Goal: Communication & Community: Answer question/provide support

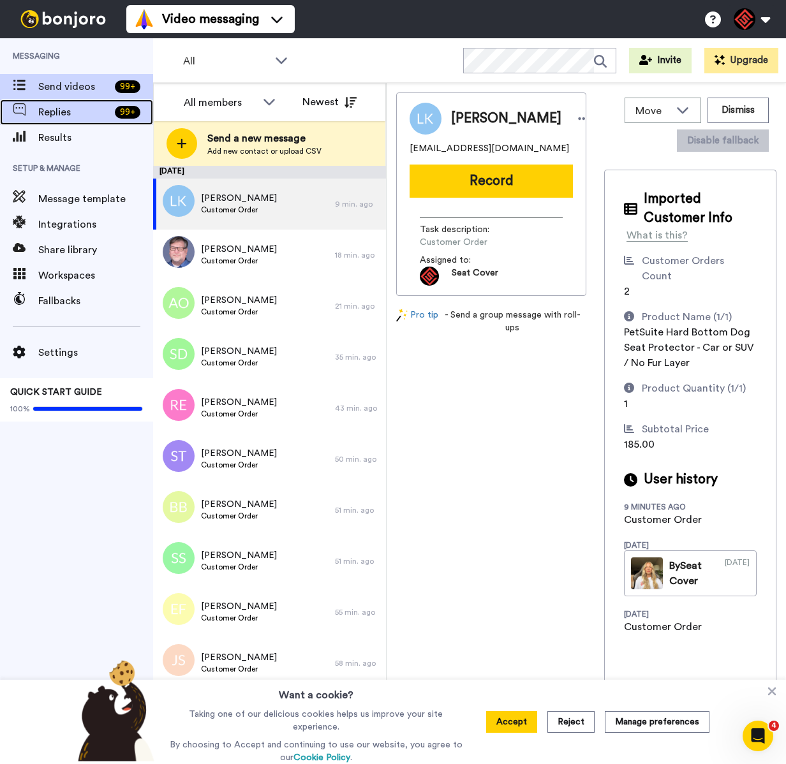
click at [63, 121] on div "Replies 99 +" at bounding box center [76, 112] width 153 height 26
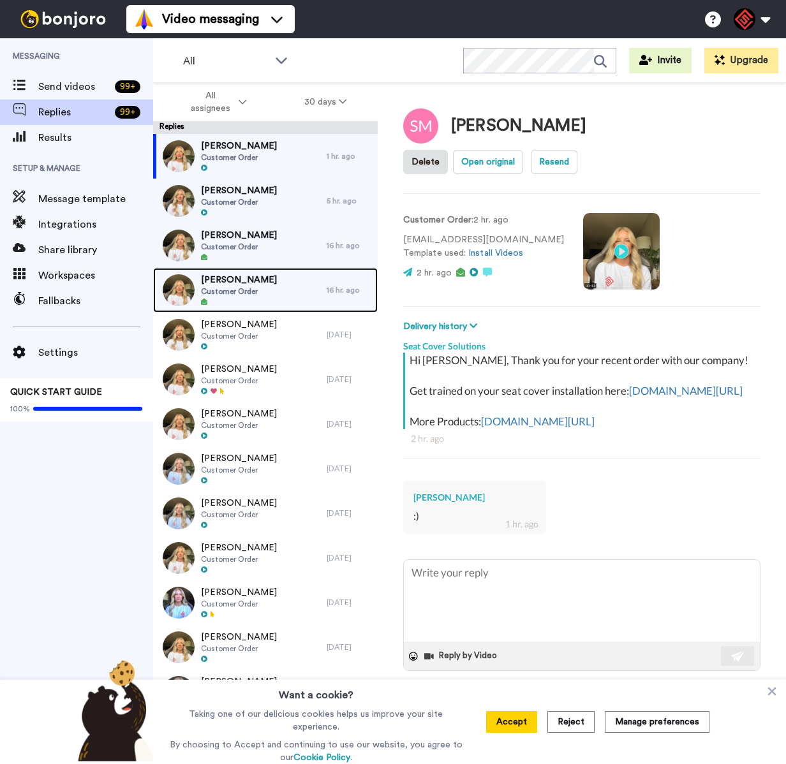
click at [287, 307] on div "[PERSON_NAME] Customer Order" at bounding box center [239, 290] width 173 height 45
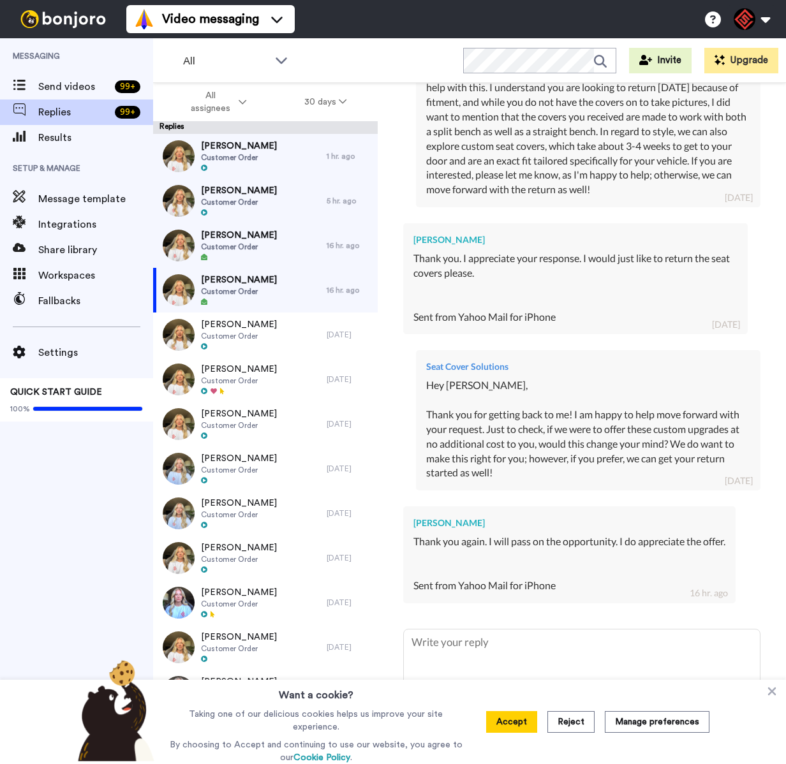
scroll to position [973, 0]
drag, startPoint x: 469, startPoint y: 501, endPoint x: 411, endPoint y: 506, distance: 57.6
click at [411, 506] on div "[PERSON_NAME] Thank you again. I will pass on the opportunity. I do appreciate …" at bounding box center [569, 554] width 332 height 96
copy div "[PERSON_NAME]"
click at [283, 231] on div "Ryan Mckuhen Customer Order" at bounding box center [239, 245] width 173 height 45
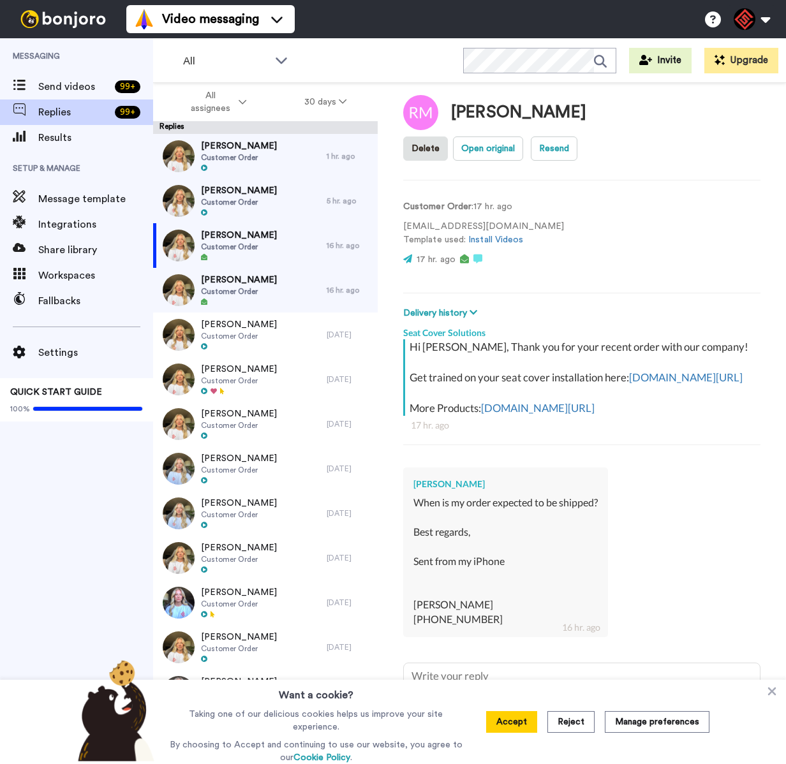
scroll to position [51, 0]
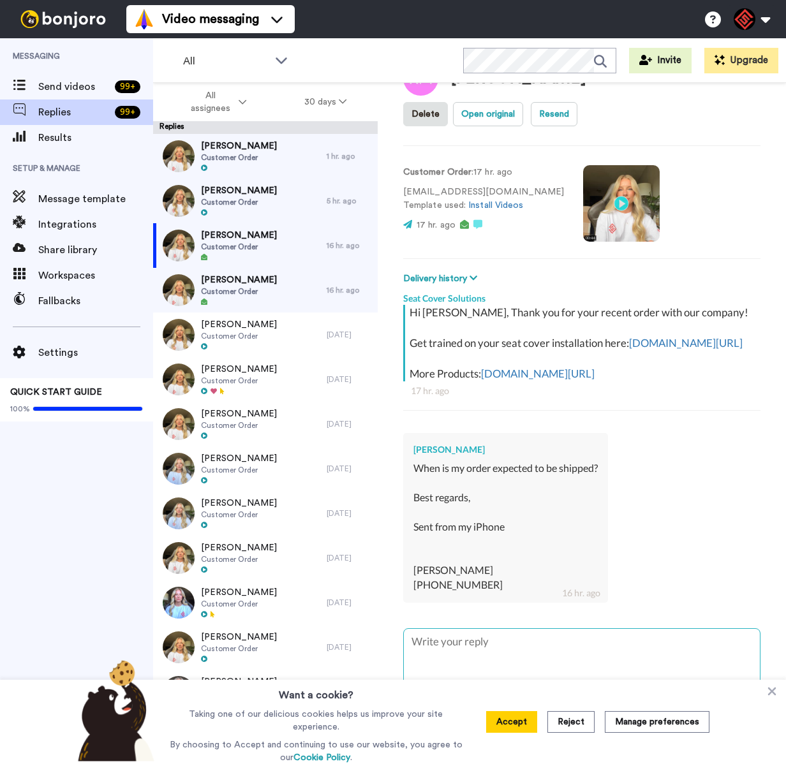
click at [463, 664] on textarea at bounding box center [582, 670] width 356 height 82
click at [775, 696] on icon at bounding box center [772, 691] width 8 height 8
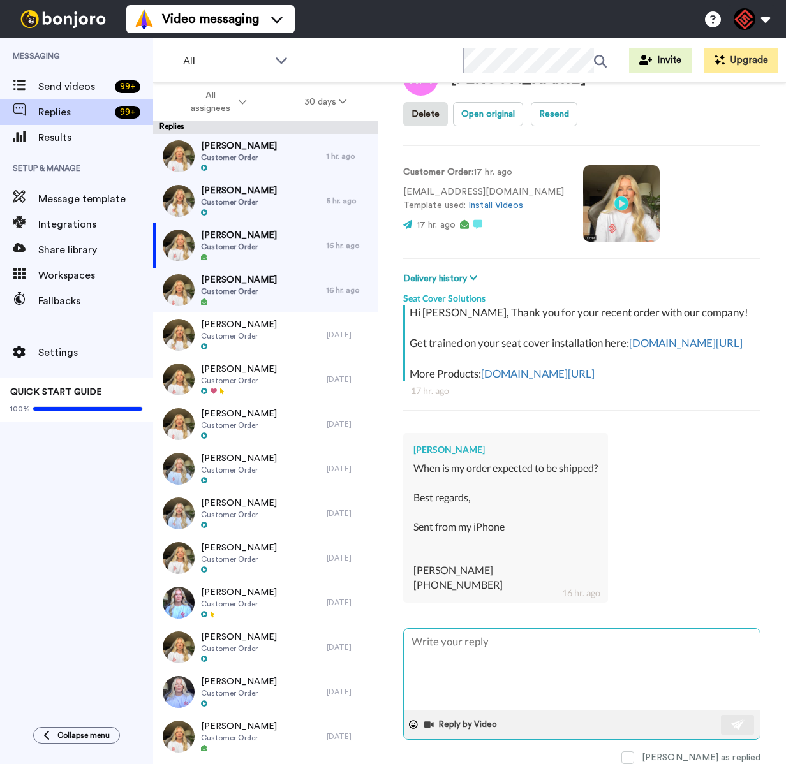
click at [530, 657] on textarea at bounding box center [582, 670] width 356 height 82
type textarea "x"
type textarea "H"
type textarea "x"
type textarea "He"
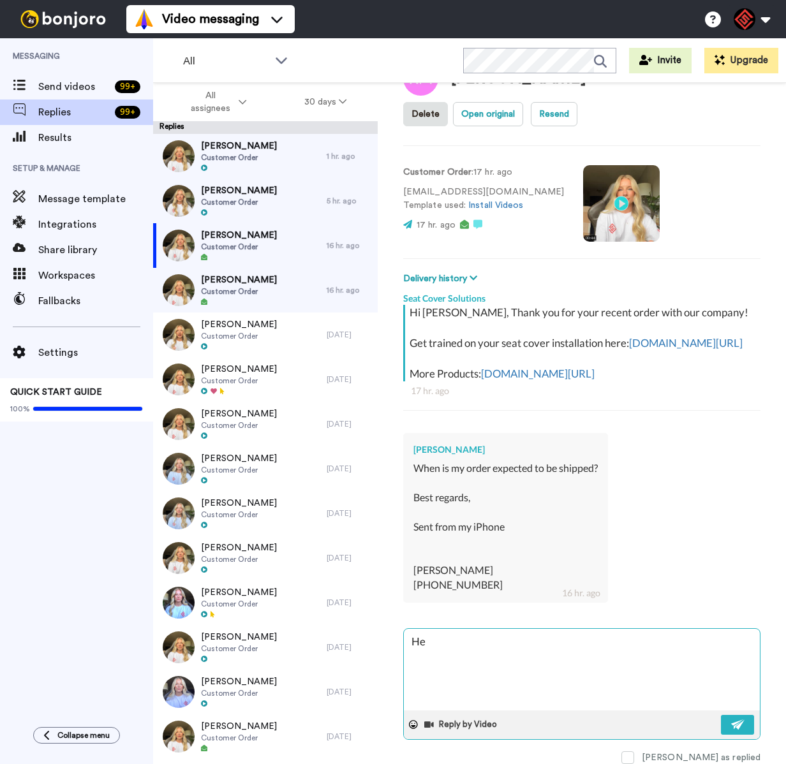
type textarea "x"
type textarea "Hey"
type textarea "x"
type textarea "Hey"
type textarea "x"
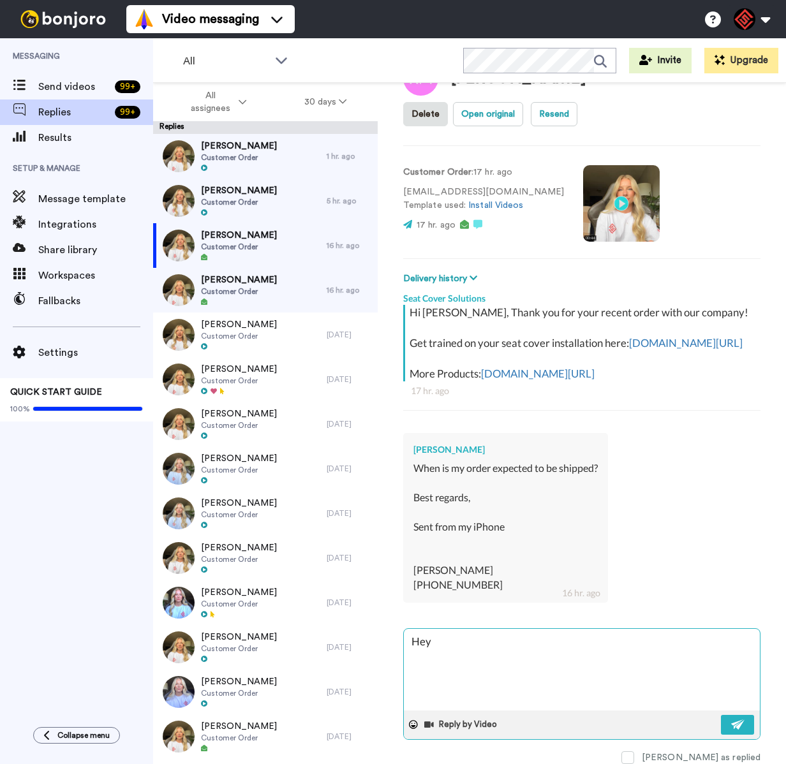
type textarea "Hey R"
type textarea "x"
type textarea "Hey Ry"
type textarea "x"
type textarea "Hey Rya"
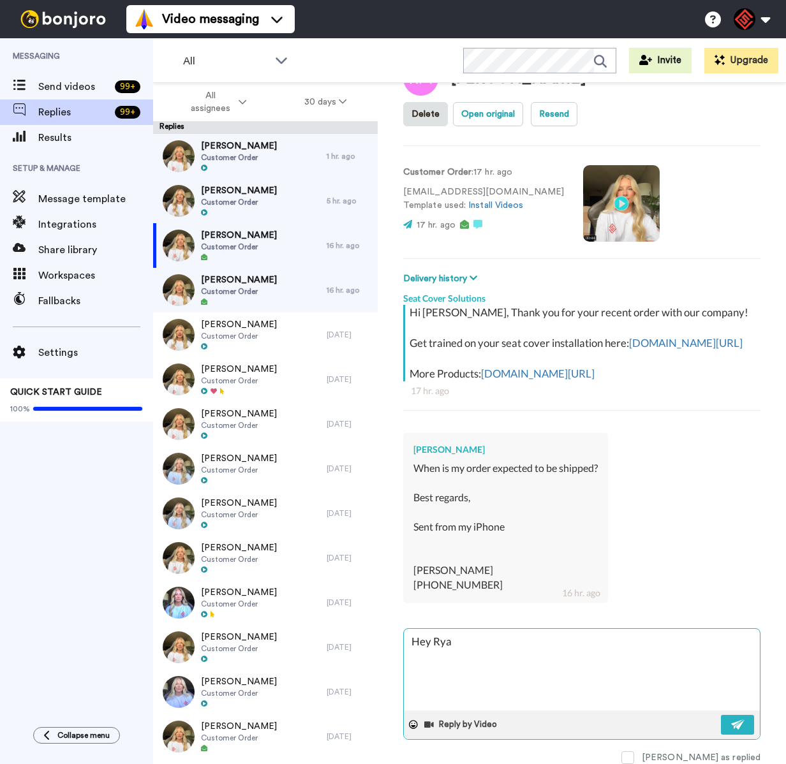
type textarea "x"
type textarea "Hey Ryan"
type textarea "x"
type textarea "Hey Ryan,"
type textarea "x"
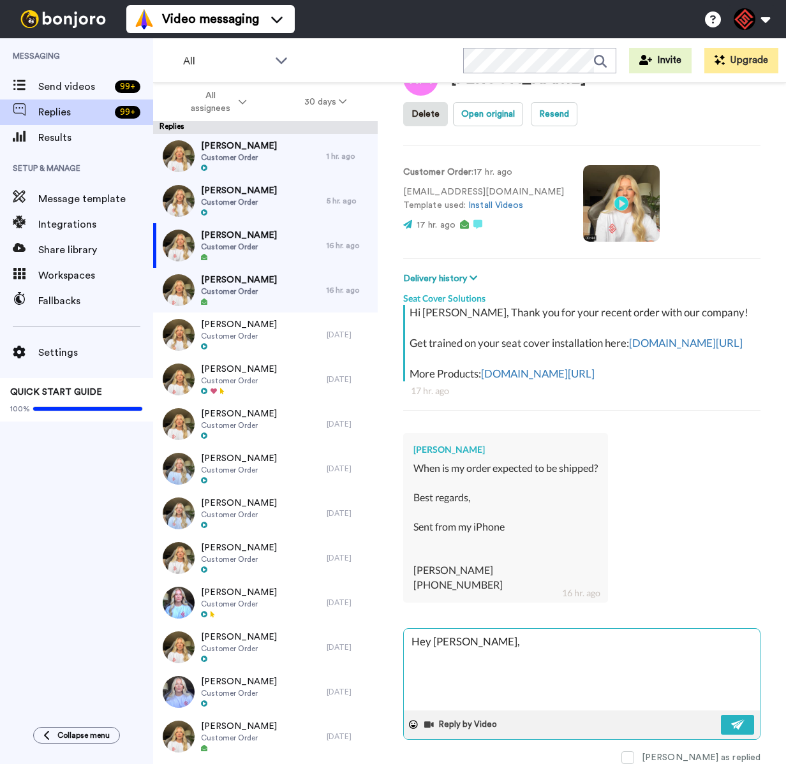
type textarea "Hey Ryan,"
type textarea "x"
type textarea "Hey Ryan, I"
type textarea "x"
type textarea "Hey Ryan, I"
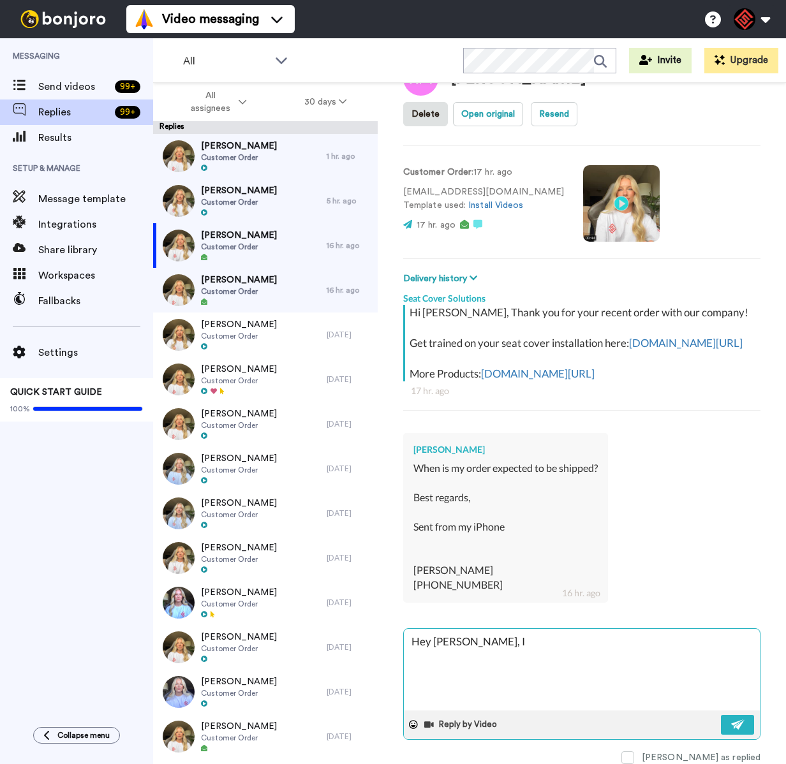
type textarea "x"
type textarea "Hey Ryan, I"
type textarea "x"
type textarea "Hey Ryan,"
type textarea "x"
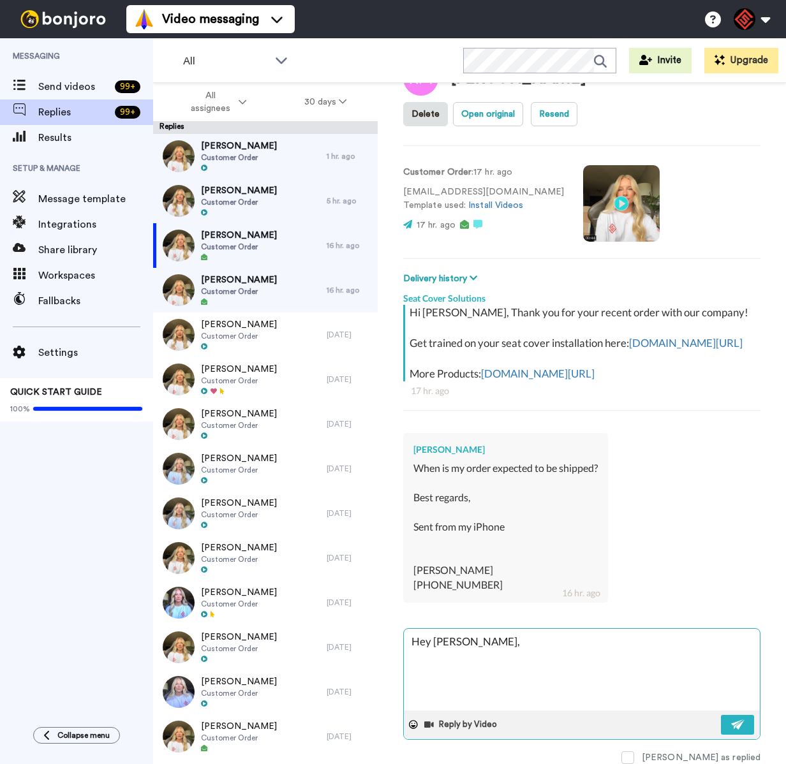
type textarea "Hey Ryan,"
type textarea "x"
type textarea "Hey Ryan,"
type textarea "x"
type textarea "Hey Ryan,"
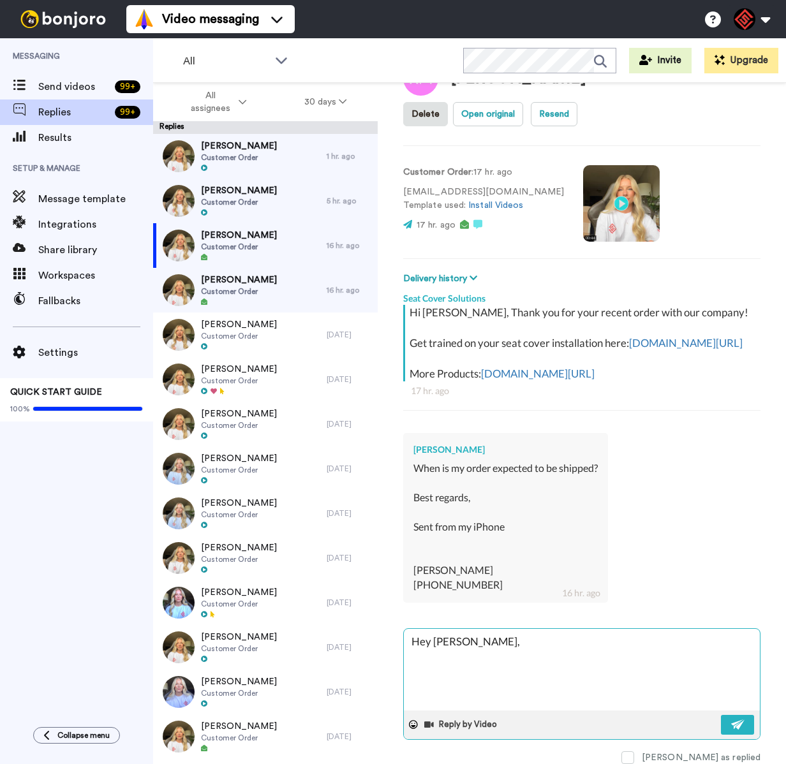
type textarea "x"
type textarea "Hey Ryan, I"
type textarea "x"
type textarea "Hey Ryan, I"
type textarea "x"
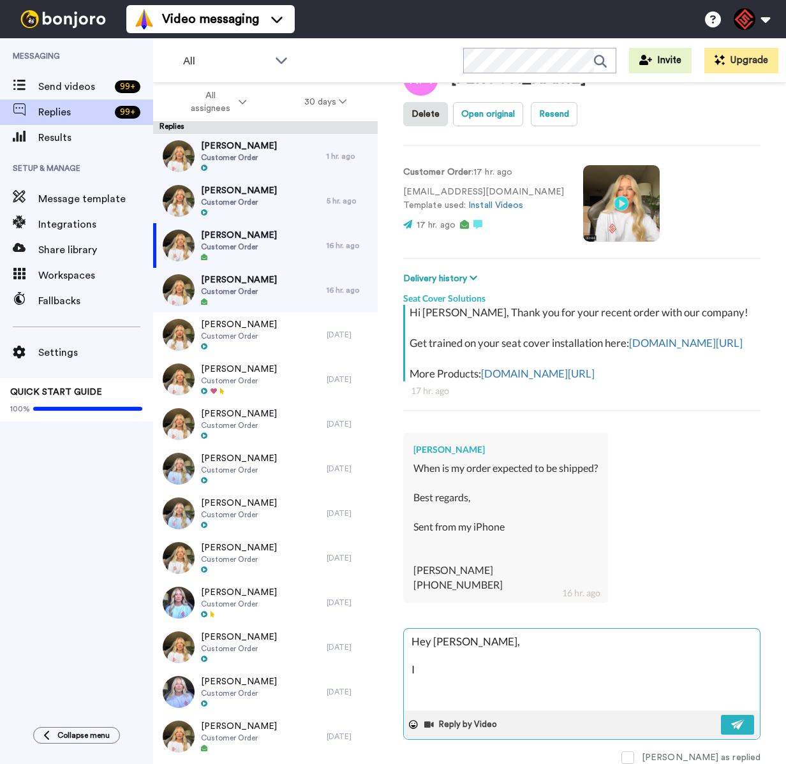
type textarea "Hey Ryan, I h"
type textarea "x"
type textarea "Hey Ryan, I ha"
type textarea "x"
type textarea "Hey Ryan, I hav"
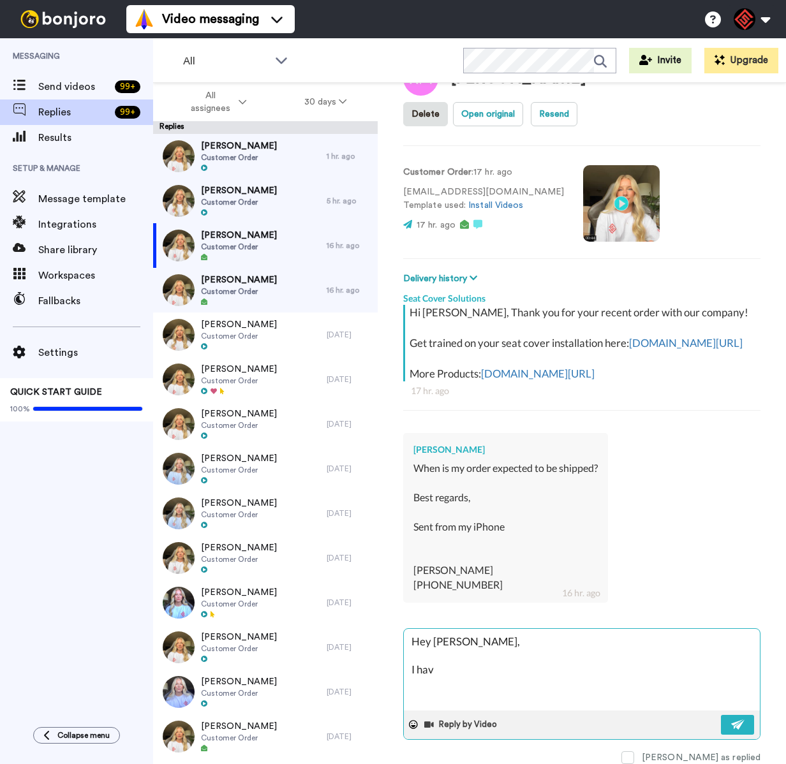
type textarea "x"
type textarea "Hey Ryan, I have"
type textarea "x"
type textarea "Hey Ryan, I have"
type textarea "x"
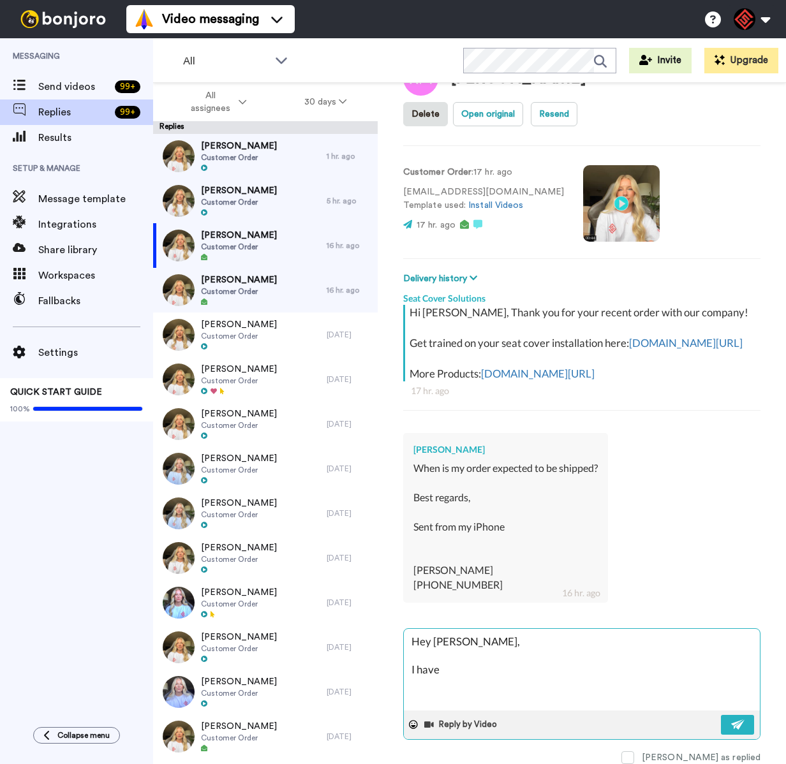
type textarea "Hey Ryan, I have t"
type textarea "x"
type textarea "Hey Ryan, I have ta"
type textarea "x"
type textarea "Hey Ryan, I have tak"
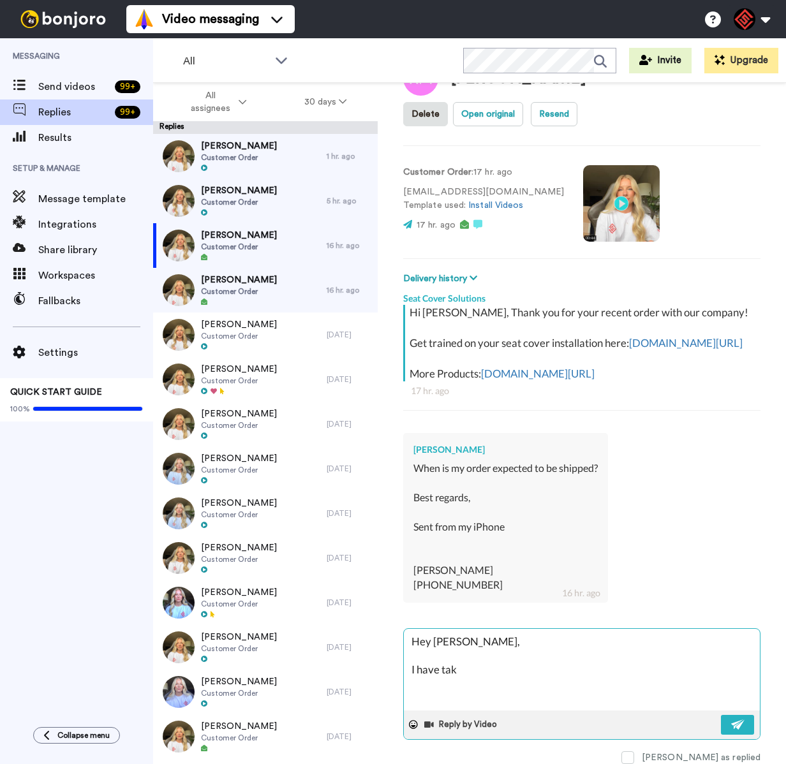
type textarea "x"
type textarea "Hey Ryan, I have take"
type textarea "x"
type textarea "Hey Ryan, I have taken"
type textarea "x"
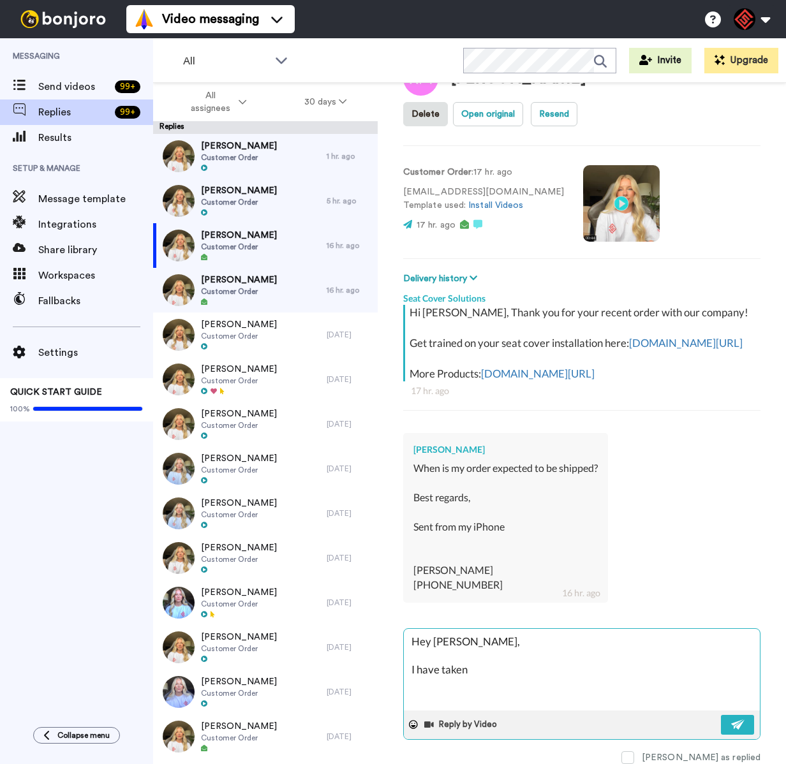
type textarea "Hey Ryan, I have takena"
type textarea "x"
type textarea "Hey Ryan, I have takena"
type textarea "x"
type textarea "Hey Ryan, I have takena l"
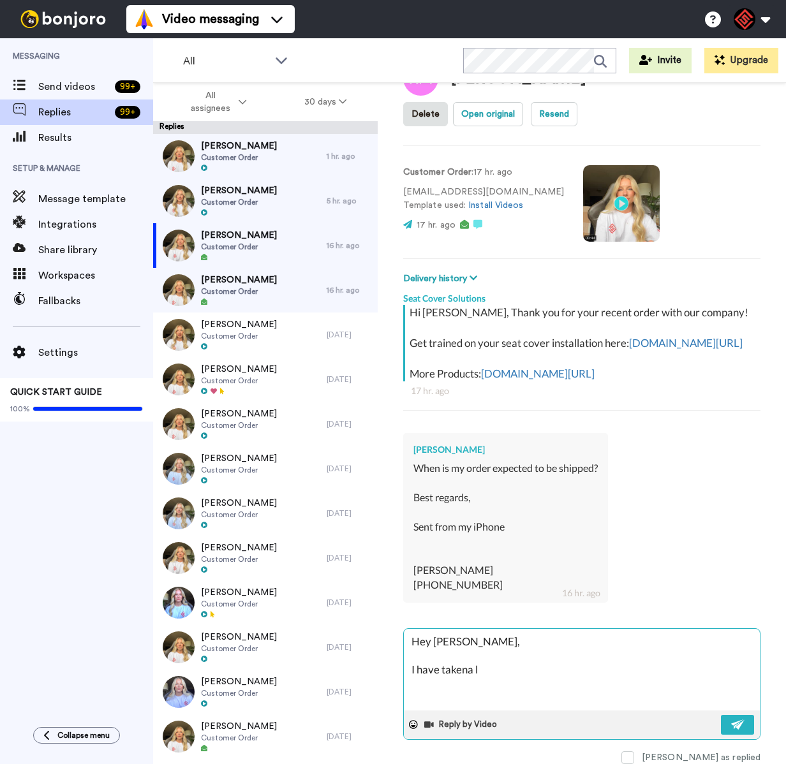
type textarea "x"
type textarea "Hey Ryan, I have takena lo"
type textarea "x"
type textarea "Hey Ryan, I have takena loo"
type textarea "x"
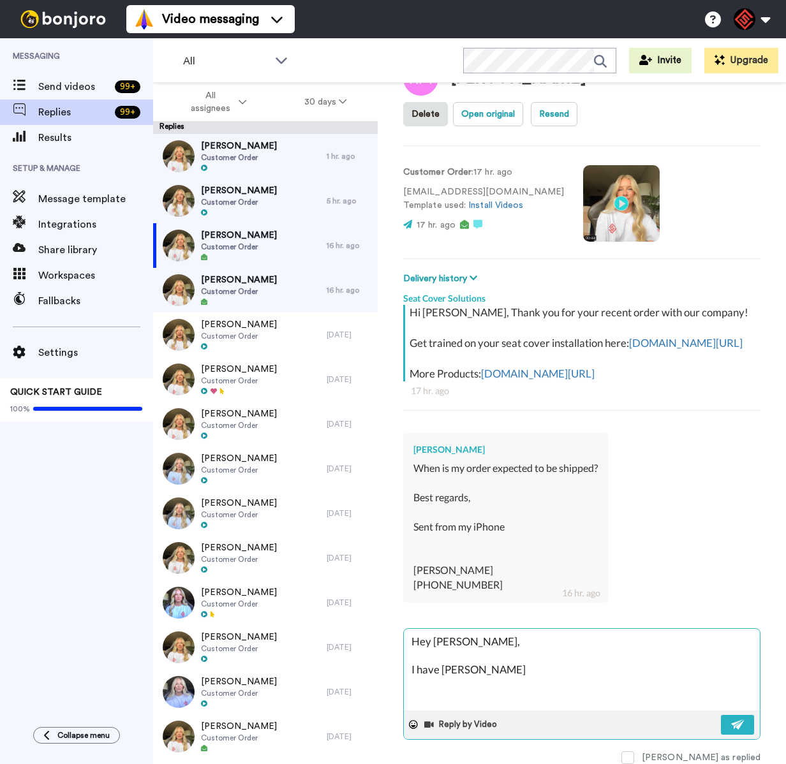
type textarea "Hey Ryan, I have takena look"
type textarea "x"
type textarea "Hey Ryan, I have takena look"
type textarea "x"
type textarea "Hey Ryan, I have takena look a"
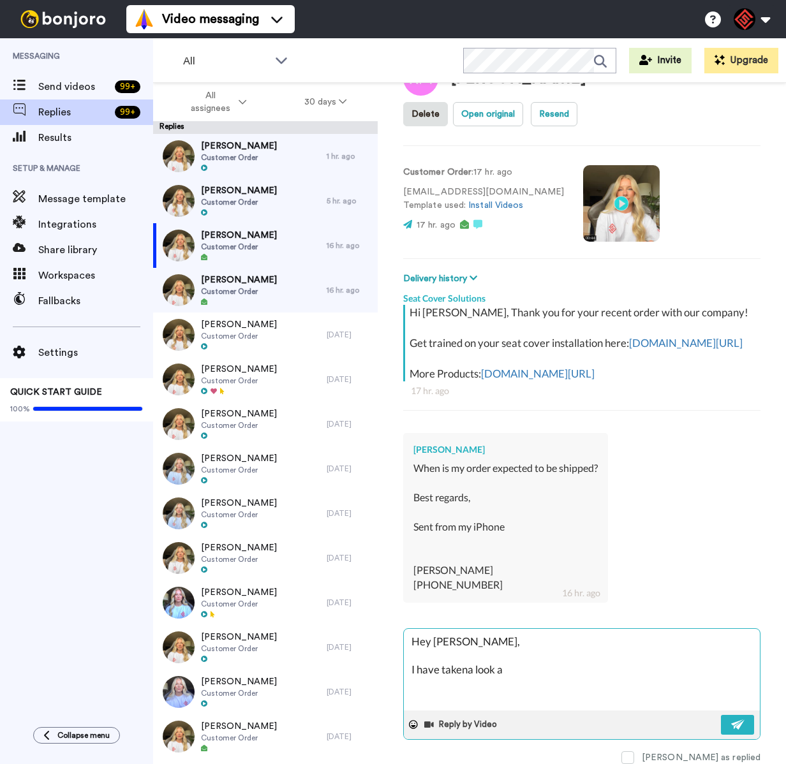
type textarea "x"
type textarea "Hey Ryan, I have takena look an"
type textarea "x"
type textarea "Hey Ryan, I have takena look and"
type textarea "x"
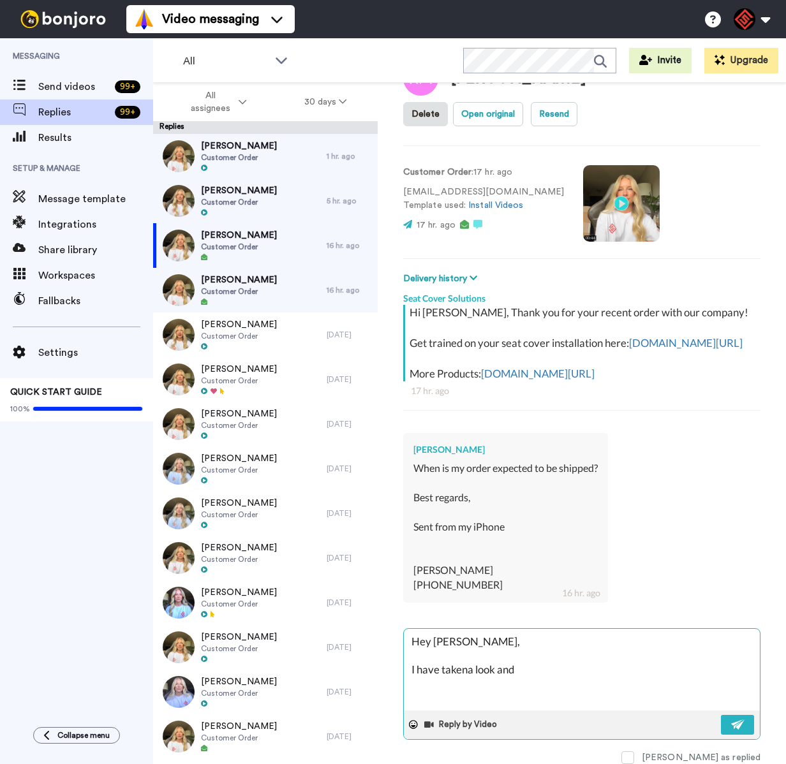
type textarea "Hey Ryan, I have takena look and"
type textarea "x"
type textarea "Hey Ryan, I have takena look and o"
type textarea "x"
type textarea "Hey Ryan, I have takena look and ou"
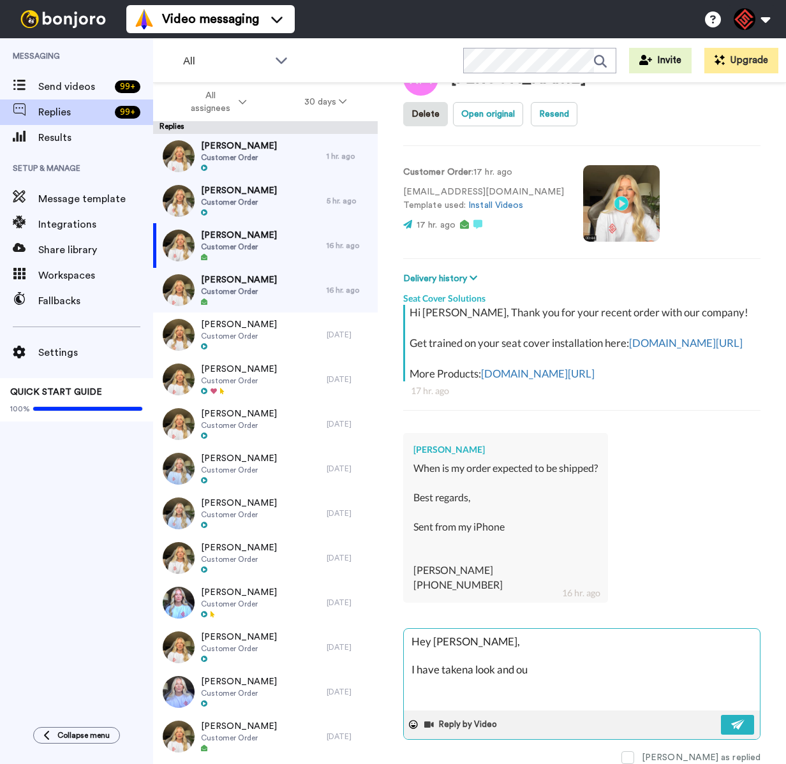
type textarea "x"
type textarea "Hey Ryan, I have takena look and our"
type textarea "x"
type textarea "Hey Ryan, I have taken a look and our"
type textarea "x"
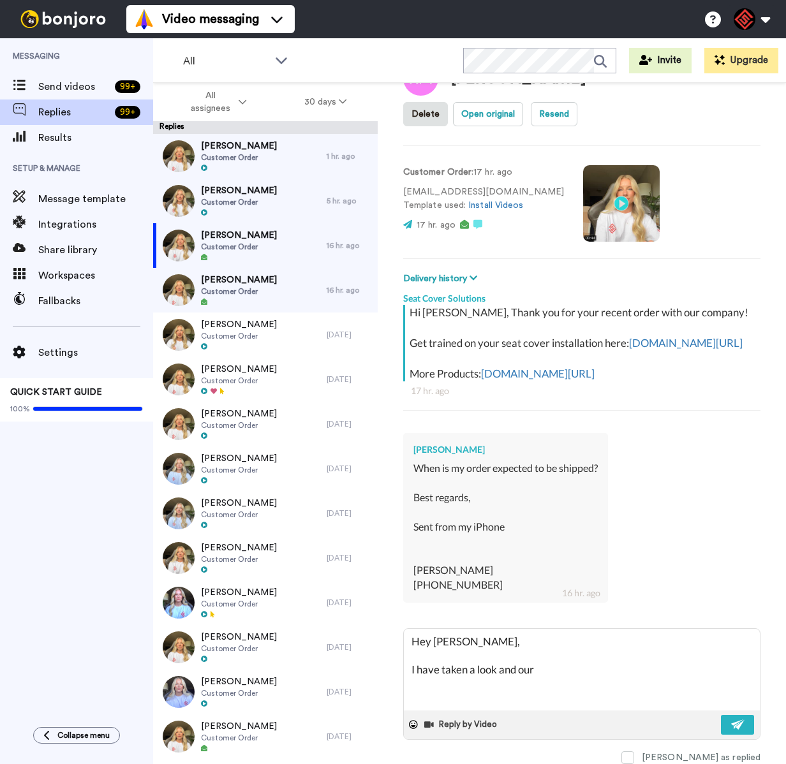
type textarea "Hey Ryan, I have taken a look and our"
drag, startPoint x: 470, startPoint y: 442, endPoint x: 413, endPoint y: 442, distance: 57.4
click at [412, 443] on div "Ryan Mckuhen When is my order expected to be shipped? Best regards, Sent from m…" at bounding box center [505, 518] width 205 height 170
copy div "Ryan Mckuhen"
drag, startPoint x: 551, startPoint y: 667, endPoint x: 547, endPoint y: 657, distance: 10.3
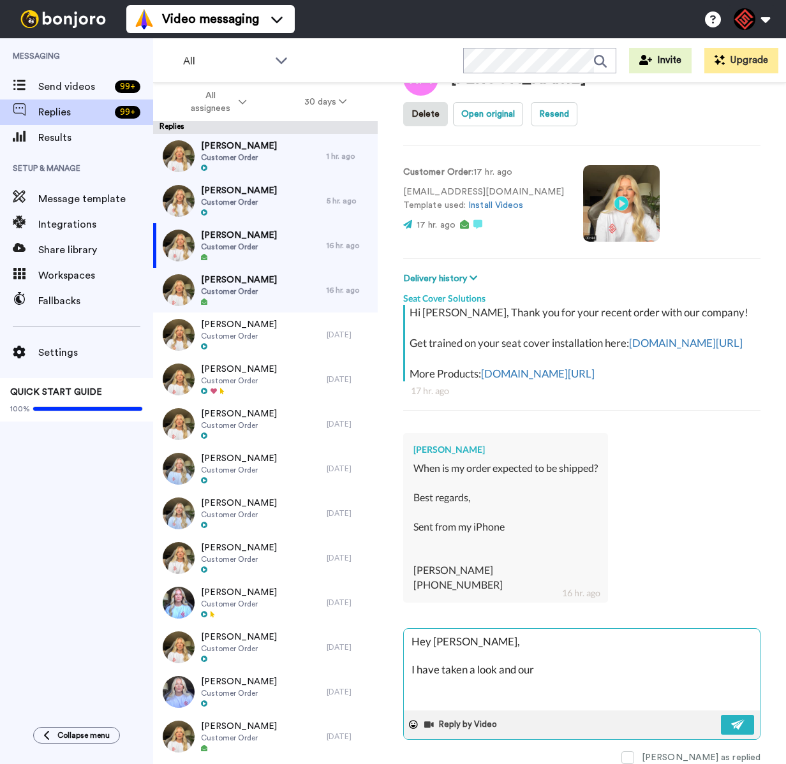
click at [551, 668] on textarea "Hey Ryan, I have taken a look and our" at bounding box center [582, 670] width 356 height 82
type textarea "x"
type textarea "Hey Ryan, I have taken a look and our"
type textarea "x"
type textarea "Hey Ryan, I have taken a look and ou"
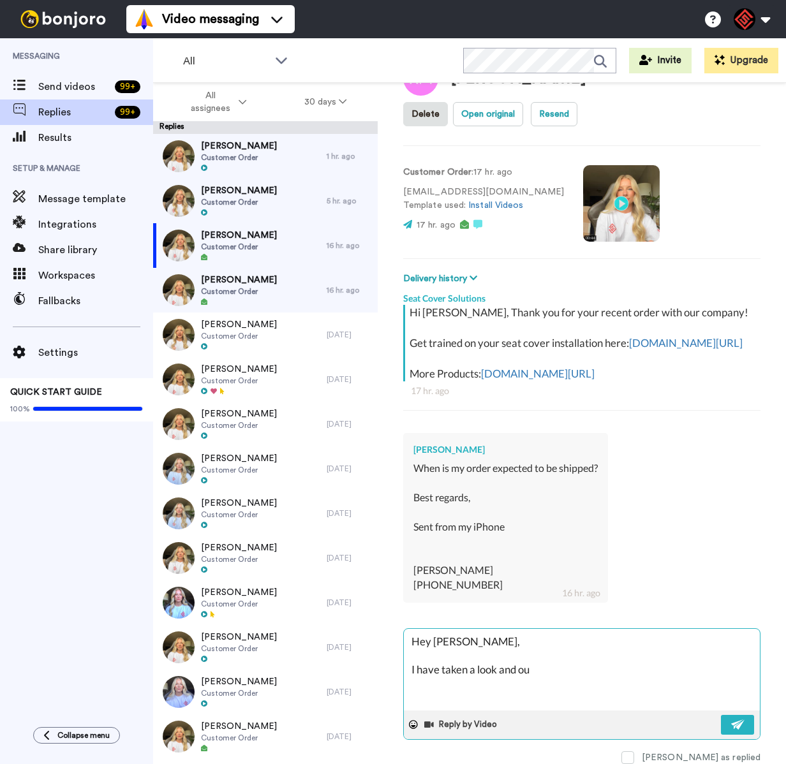
type textarea "x"
type textarea "Hey Ryan, I have taken a look and o"
type textarea "x"
type textarea "Hey Ryan, I have taken a look and"
type textarea "x"
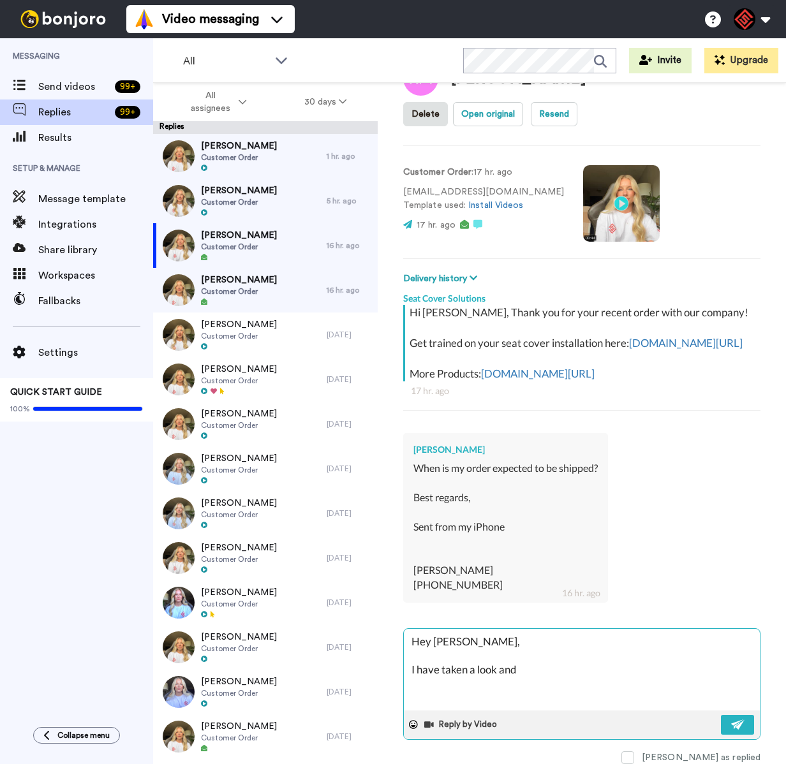
type textarea "Hey Ryan, I have taken a look and o"
type textarea "x"
type textarea "Hey Ryan, I have taken a look and ou"
type textarea "x"
type textarea "Hey Ryan, I have taken a look and our"
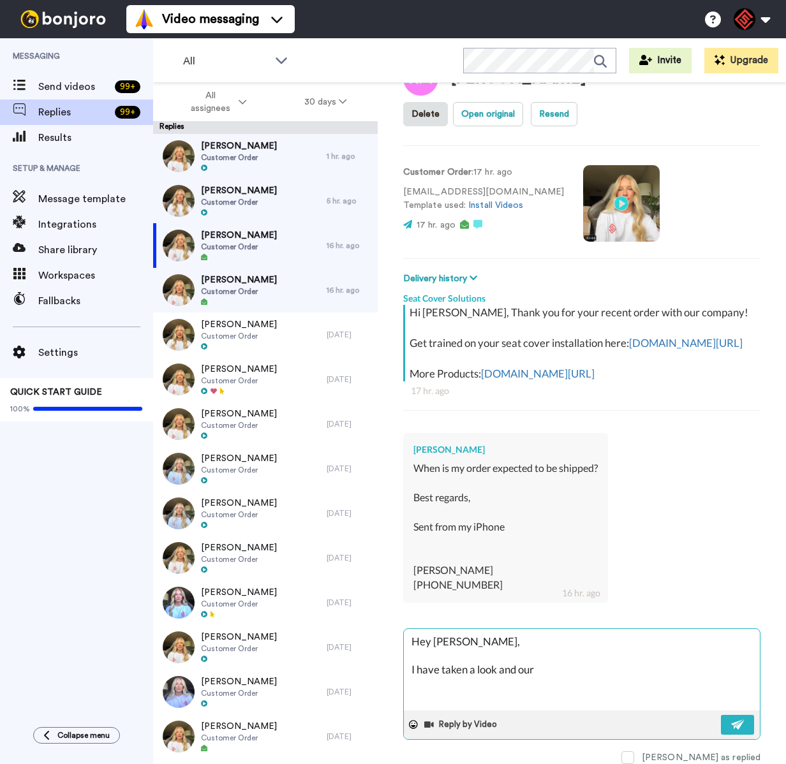
type textarea "x"
type textarea "Hey Ryan, I have taken a look and our"
type textarea "x"
type textarea "Hey Ryan, I have taken a look and our b"
type textarea "x"
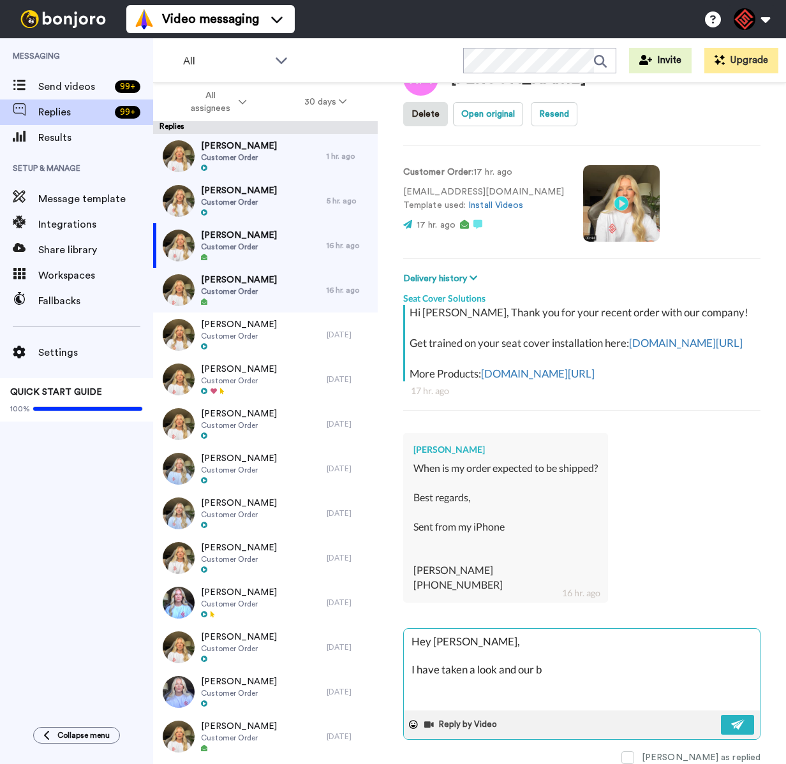
type textarea "Hey Ryan, I have taken a look and our bl"
type textarea "x"
type textarea "Hey Ryan, I have taken a look and our bla"
type textarea "x"
type textarea "Hey Ryan, I have taken a look and our blac"
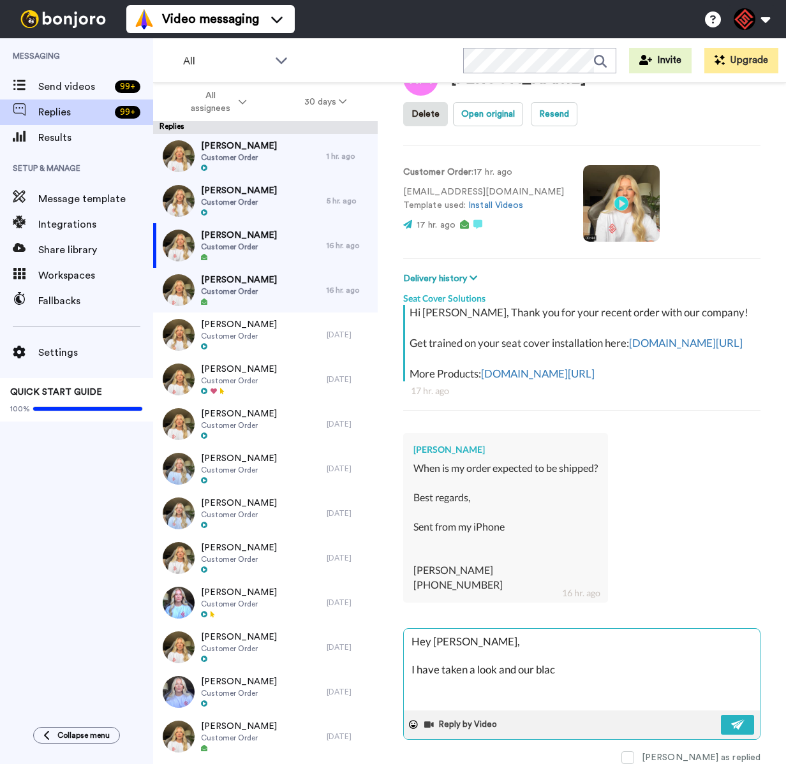
type textarea "x"
type textarea "Hey Ryan, I have taken a look and our black"
type textarea "x"
type textarea "Hey Ryan, I have taken a look and our black"
type textarea "x"
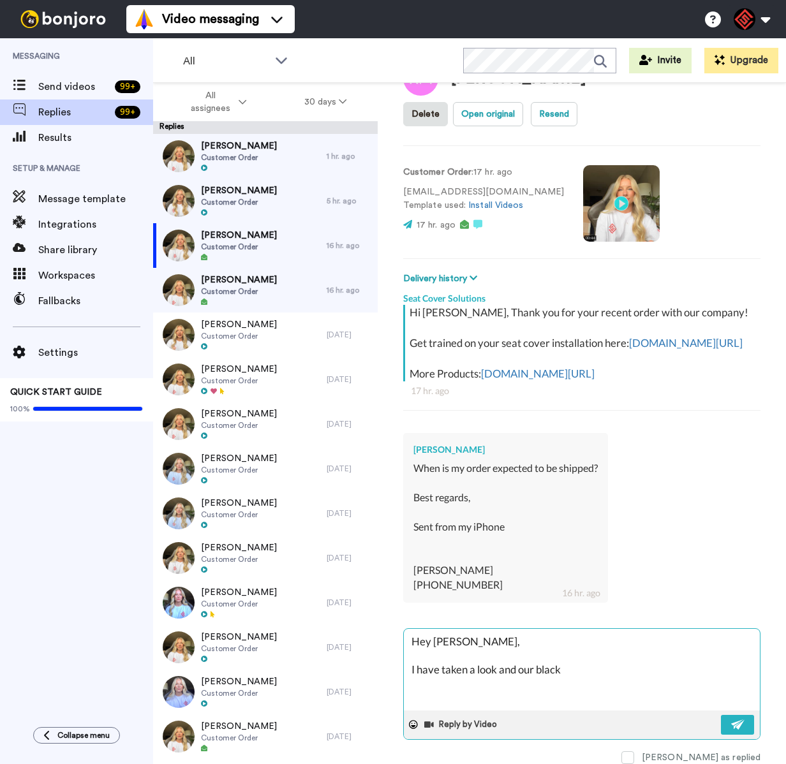
type textarea "Hey Ryan, I have taken a look and our black a"
type textarea "x"
type textarea "Hey Ryan, I have taken a look and our black an"
type textarea "x"
type textarea "Hey Ryan, I have taken a look and our black and"
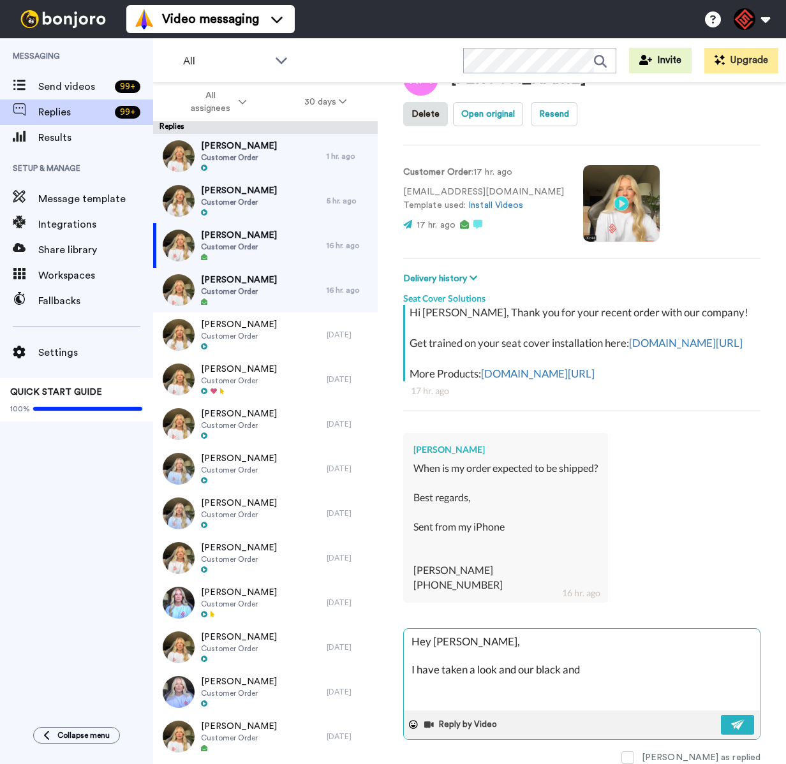
type textarea "x"
type textarea "Hey Ryan, I have taken a look and our black and"
type textarea "x"
type textarea "Hey Ryan, I have taken a look and our black and g"
type textarea "x"
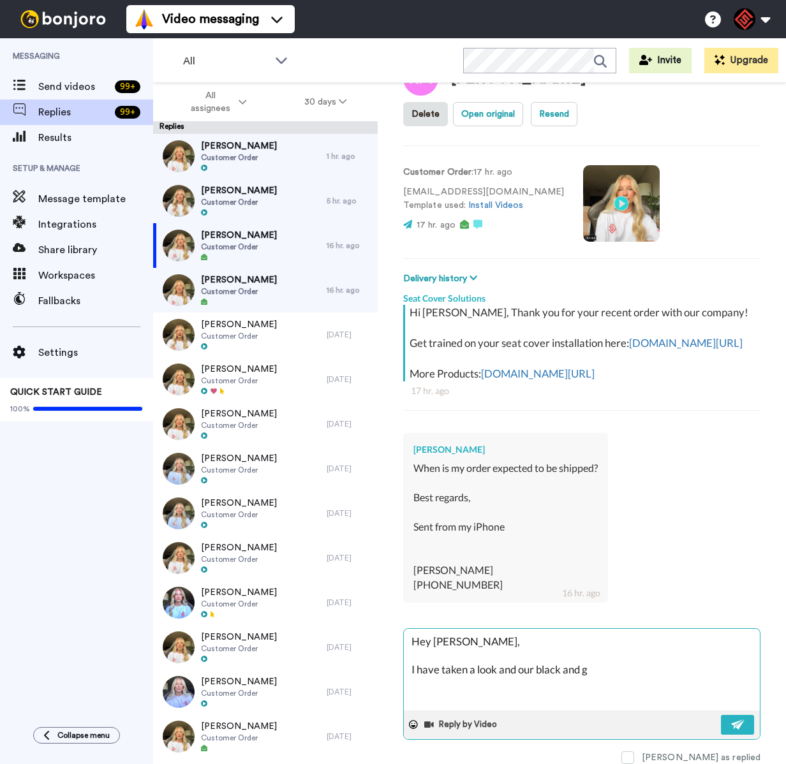
type textarea "Hey Ryan, I have taken a look and our black and gr"
type textarea "x"
type textarea "Hey Ryan, I have taken a look and our black and gre"
type textarea "x"
type textarea "Hey Ryan, I have taken a look and our black and grey"
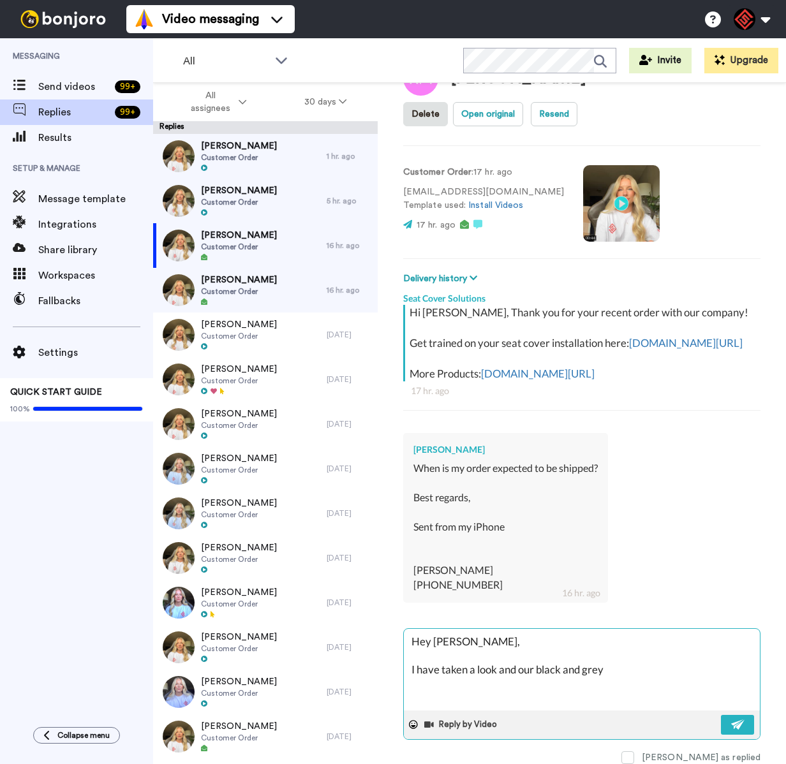
type textarea "x"
type textarea "Hey Ryan, I have taken a look and our black and grey"
type textarea "x"
type textarea "Hey Ryan, I have taken a look and our black and grey s"
type textarea "x"
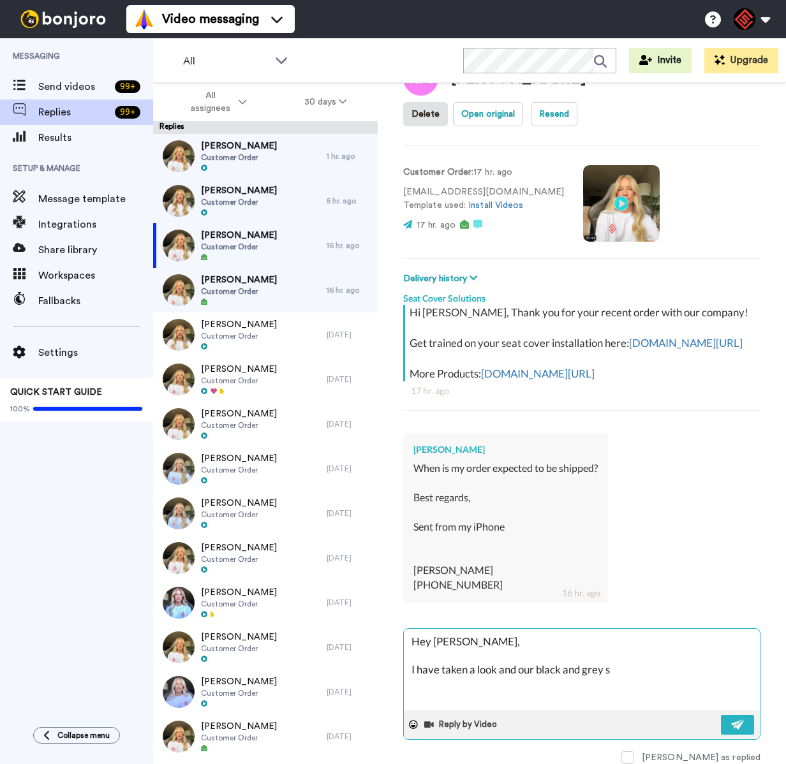
type textarea "Hey Ryan, I have taken a look and our black and grey se"
type textarea "x"
type textarea "Hey Ryan, I have taken a look and our black and grey sea"
type textarea "x"
type textarea "Hey Ryan, I have taken a look and our black and grey seat"
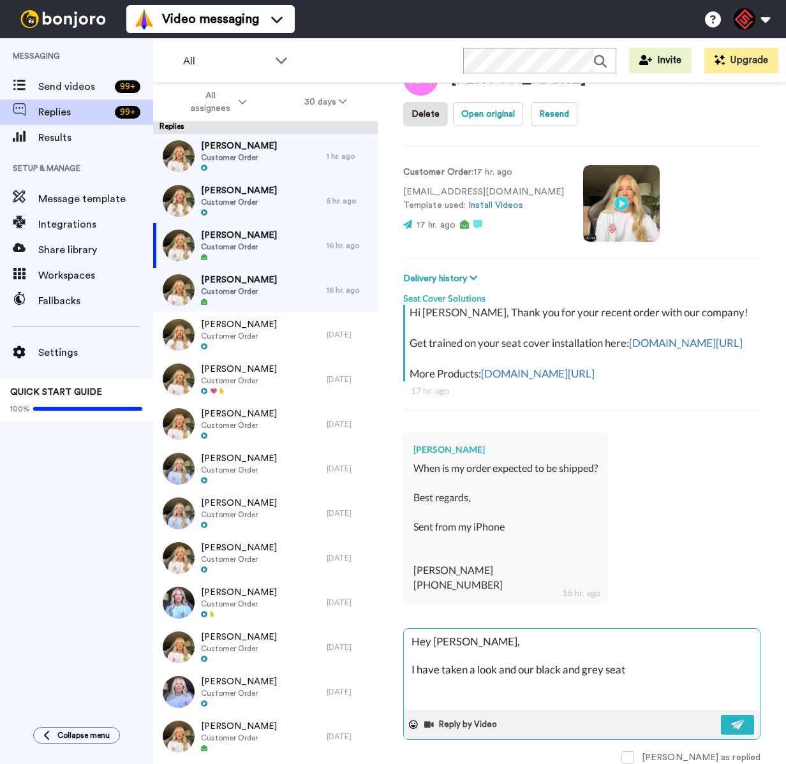
type textarea "x"
type textarea "Hey Ryan, I have taken a look and our black and grey seat"
type textarea "x"
type textarea "Hey Ryan, I have taken a look and our black and grey seat c"
type textarea "x"
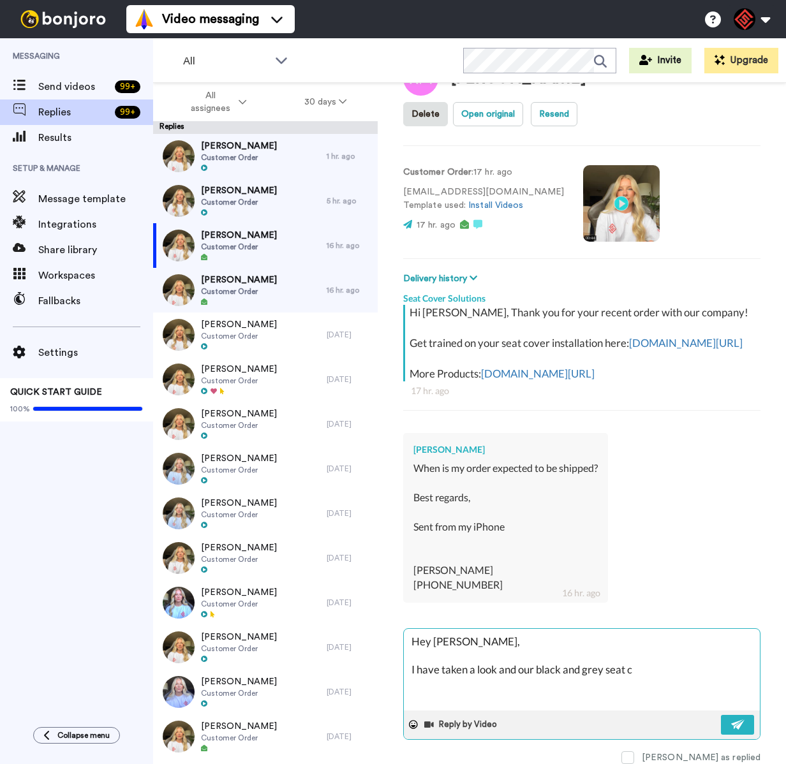
type textarea "Hey Ryan, I have taken a look and our black and grey seat co"
type textarea "x"
type textarea "Hey Ryan, I have taken a look and our black and grey seat cov"
type textarea "x"
type textarea "Hey Ryan, I have taken a look and our black and grey seat cove"
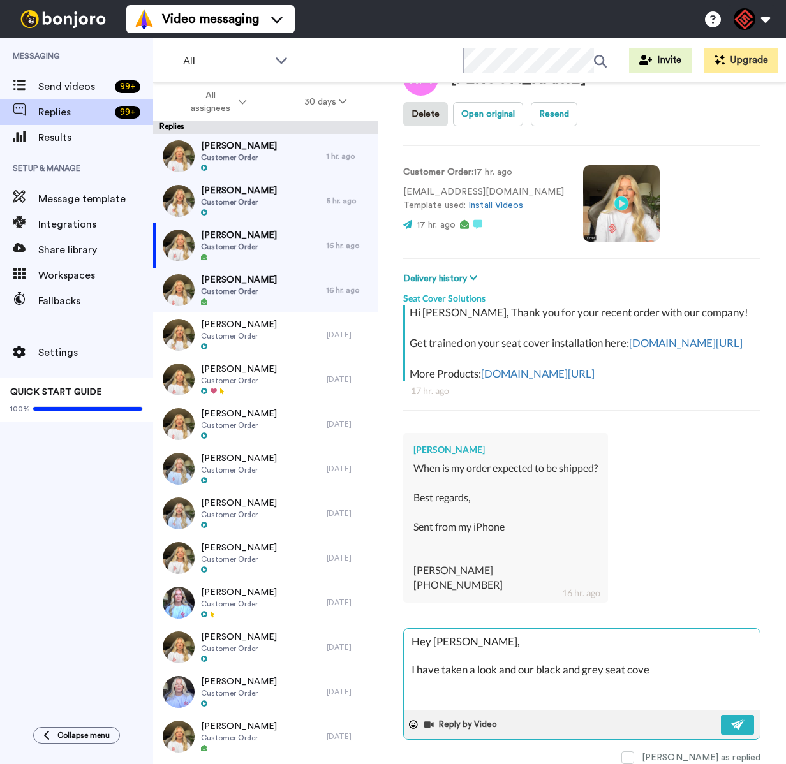
type textarea "x"
type textarea "Hey Ryan, I have taken a look and our black and grey seat cover"
type textarea "x"
type textarea "Hey Ryan, I have taken a look and our black and grey seat covers"
type textarea "x"
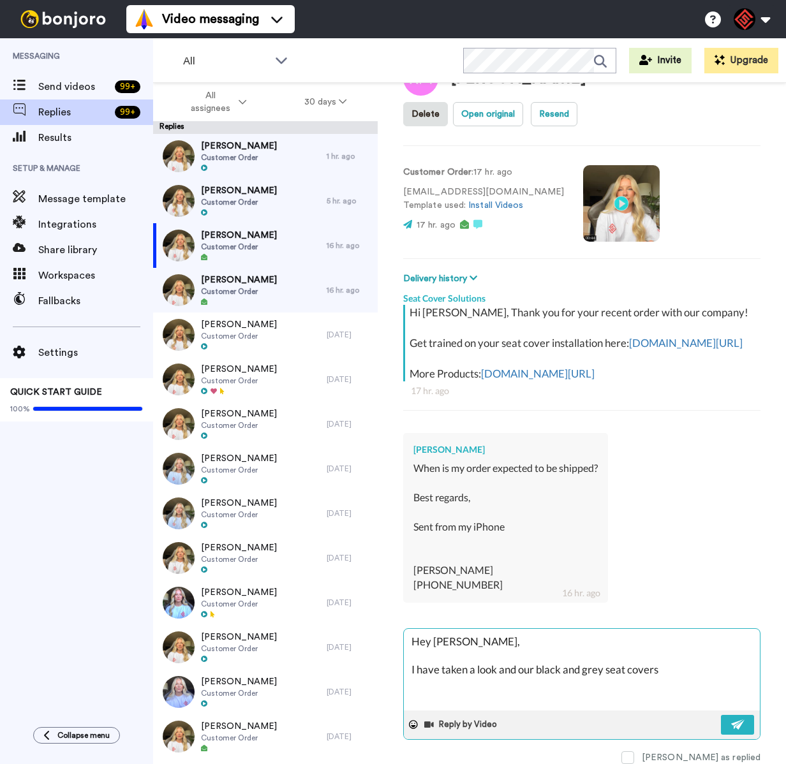
type textarea "Hey Ryan, I have taken a look and our black and grey seat covers"
type textarea "x"
type textarea "Hey Ryan, I have taken a look and our black and grey seat covers a"
type textarea "x"
type textarea "Hey Ryan, I have taken a look and our black and grey seat covers ar"
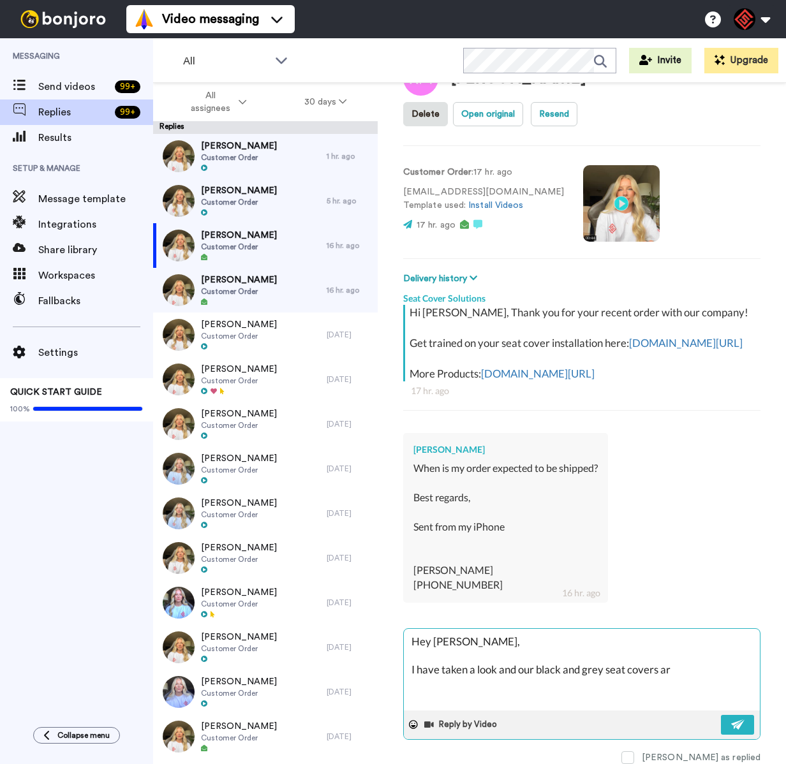
type textarea "x"
type textarea "Hey Ryan, I have taken a look and our black and grey seat covers are"
type textarea "x"
type textarea "Hey Ryan, I have taken a look and our black and grey seat covers are"
type textarea "x"
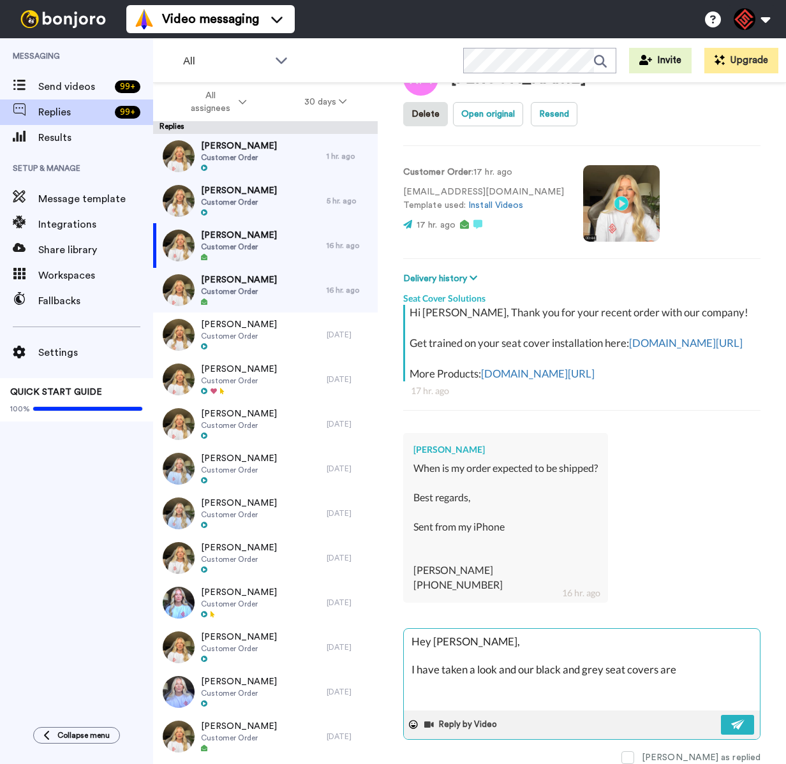
type textarea "Hey Ryan, I have taken a look and our black and grey seat covers are"
type textarea "x"
type textarea "Hey Ryan, I have taken a look and our black and grey seat covers ar"
type textarea "x"
type textarea "Hey Ryan, I have taken a look and our black and grey seat covers a"
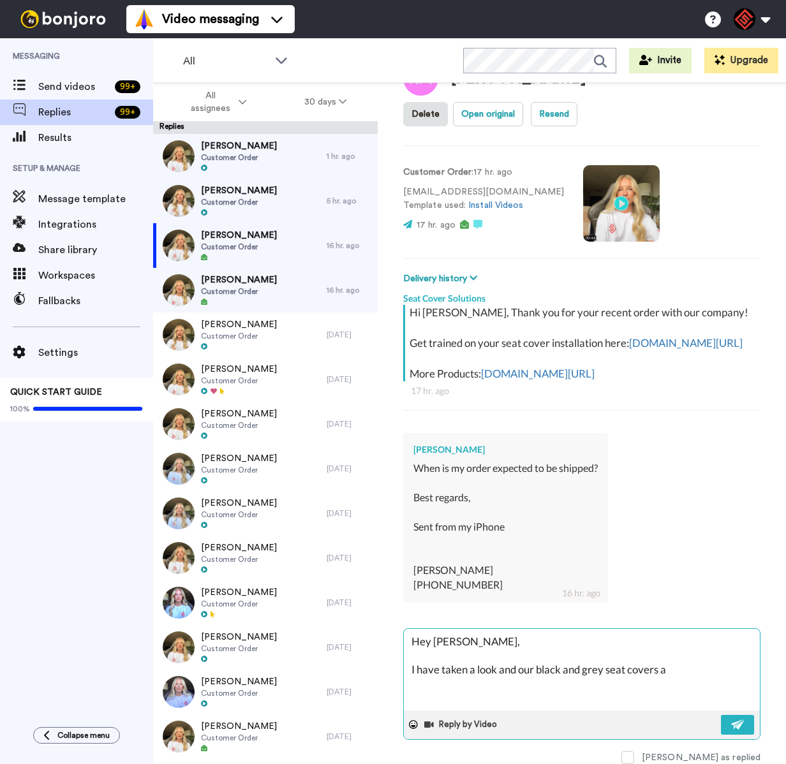
type textarea "x"
type textarea "Hey Ryan, I have taken a look and our black and grey seat covers"
type textarea "x"
type textarea "Hey Ryan, I have taken a look and our black and grey seat covers"
type textarea "x"
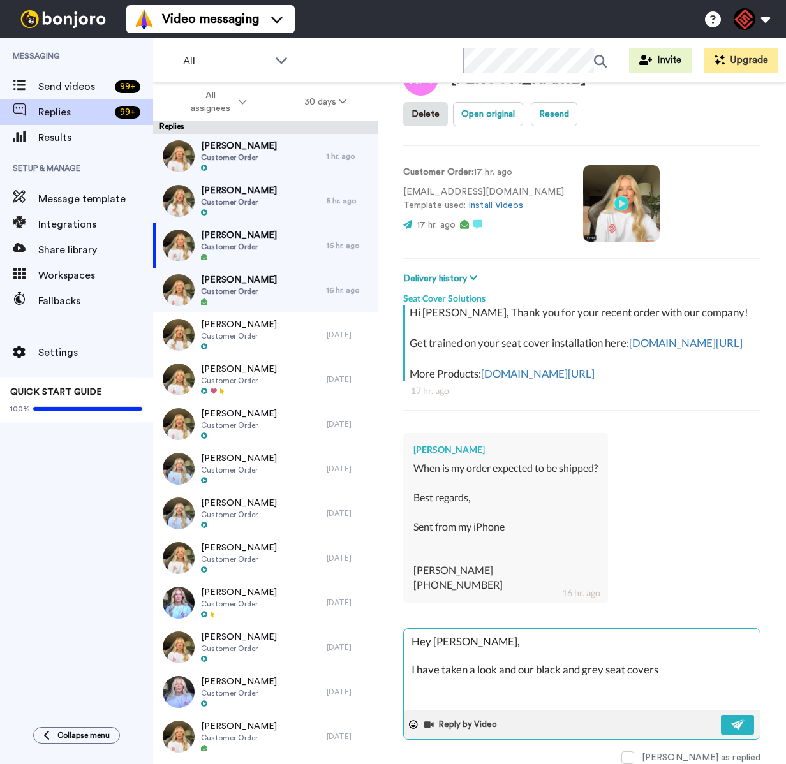
type textarea "Hey Ryan, I have taken a look and our black and grey seat covers"
type textarea "x"
type textarea "Hey Ryan, I have taken a look and our black and grey seat covers w"
type textarea "x"
type textarea "Hey Ryan, I have taken a look and our black and grey seat covers wi"
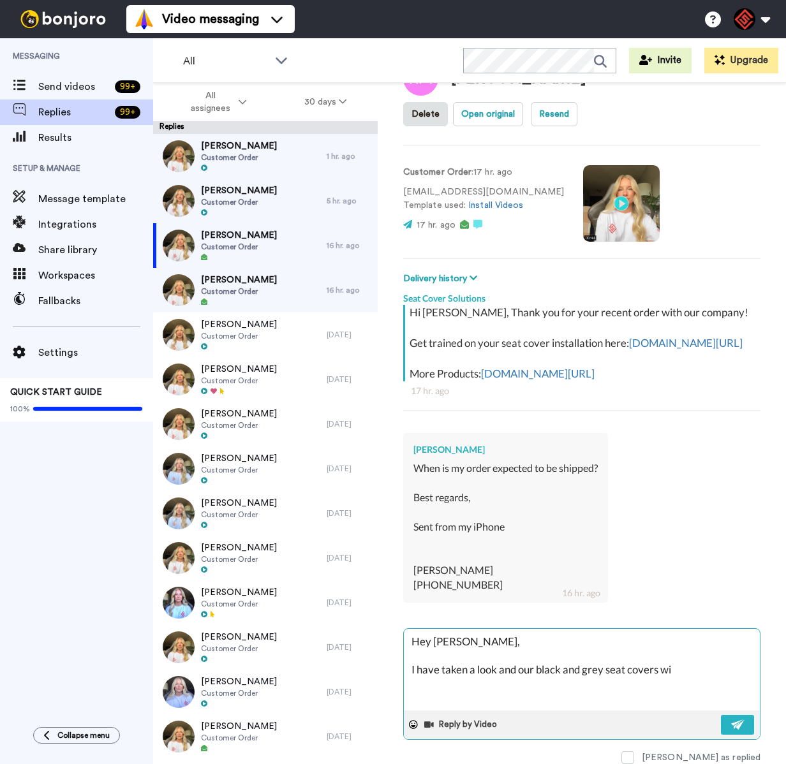
type textarea "x"
type textarea "Hey Ryan, I have taken a look and our black and grey seat covers wil"
type textarea "x"
type textarea "Hey Ryan, I have taken a look and our black and grey seat covers wil"
type textarea "x"
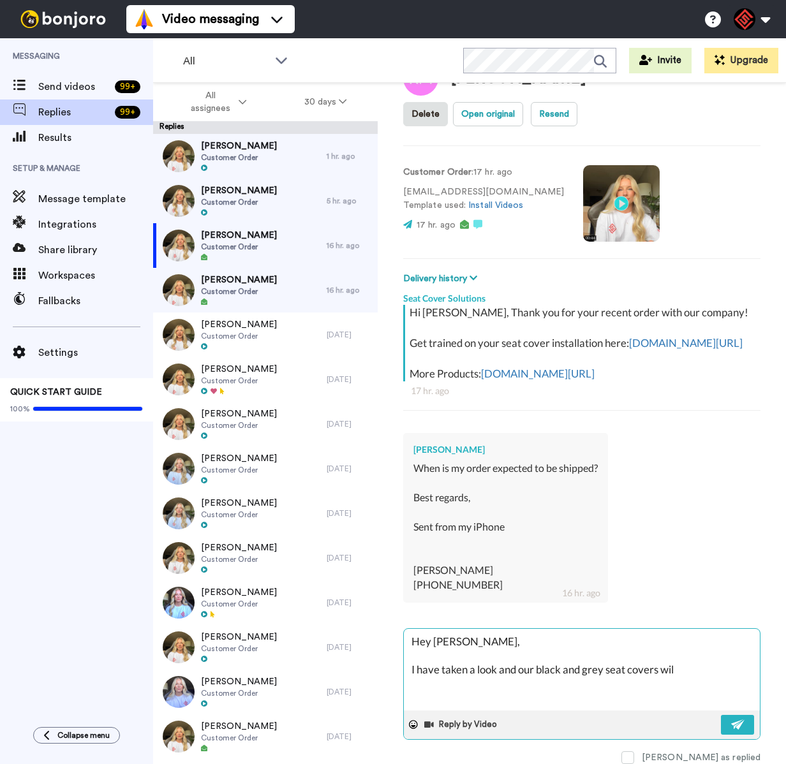
type textarea "Hey Ryan, I have taken a look and our black and grey seat covers wil t"
type textarea "x"
type textarea "Hey Ryan, I have taken a look and our black and grey seat covers wil ta"
type textarea "x"
type textarea "Hey Ryan, I have taken a look and our black and grey seat covers wil tak"
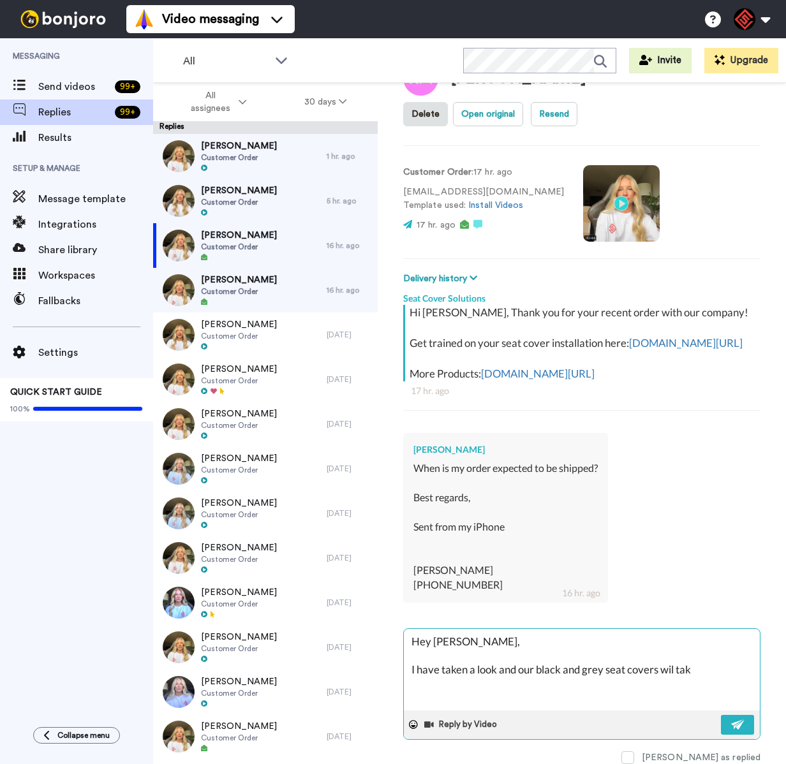
type textarea "x"
type textarea "Hey Ryan, I have taken a look and our black and grey seat covers wil take"
type textarea "x"
type textarea "Hey Ryan, I have taken a look and our black and grey seat covers wil take"
type textarea "x"
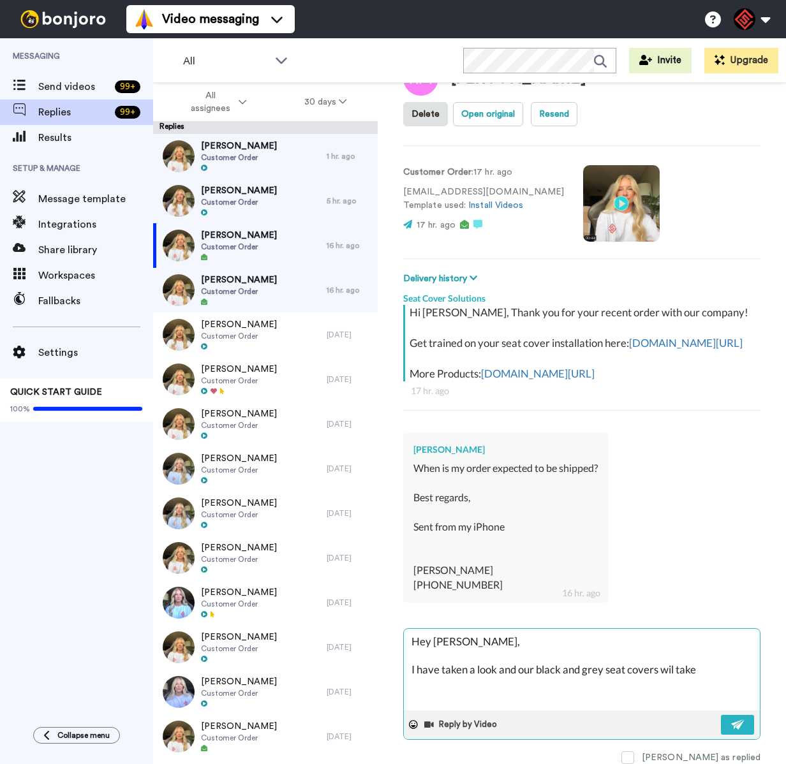
type textarea "Hey Ryan, I have taken a look and our black and grey seat covers wil take a"
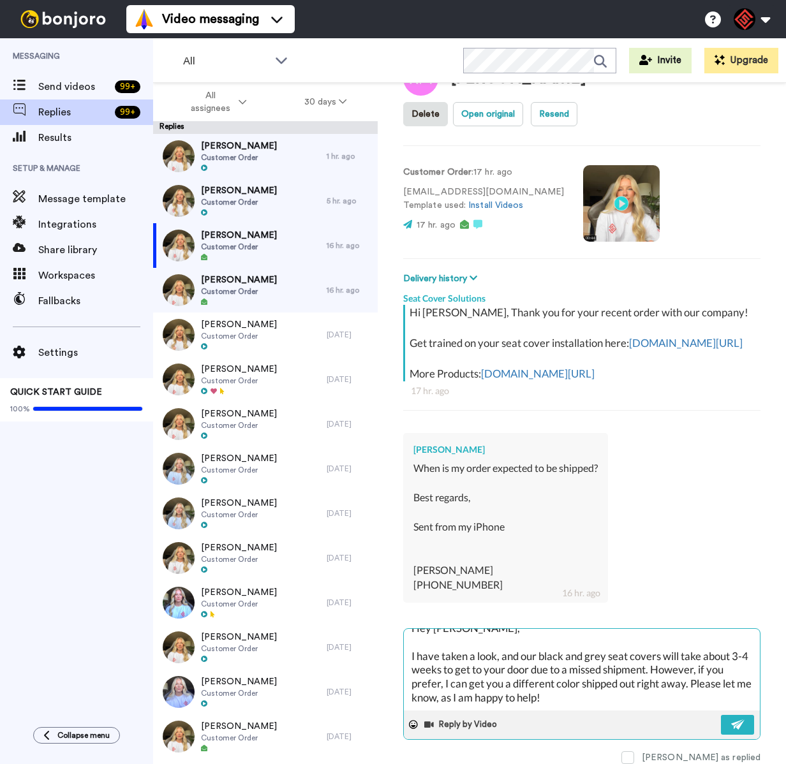
scroll to position [35, 0]
paste textarea "I appreciate you letting me help you with this. If you have any further questio…"
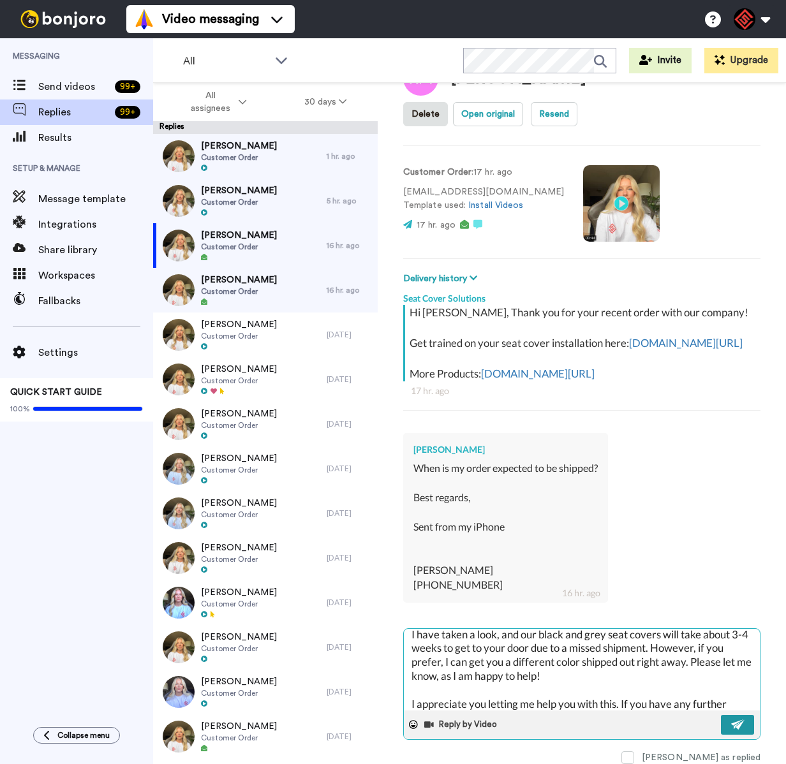
click at [721, 715] on button at bounding box center [737, 725] width 33 height 20
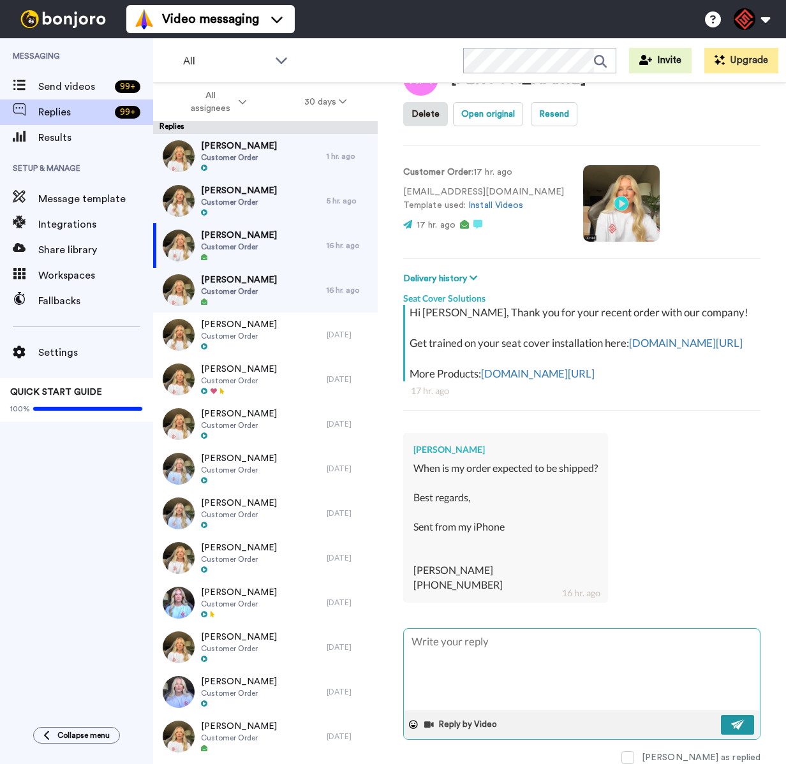
scroll to position [0, 0]
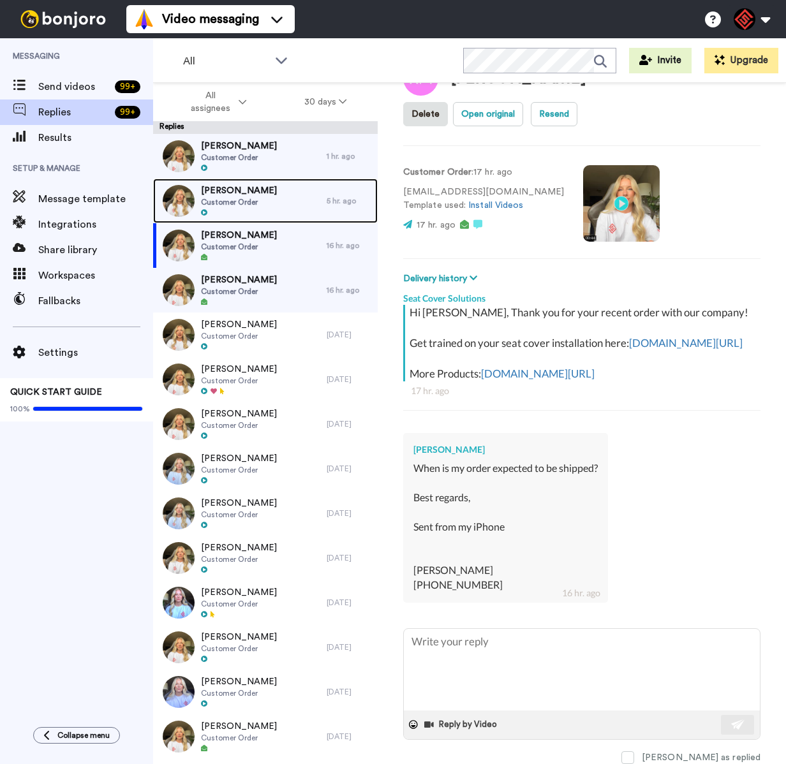
click at [227, 192] on span "[PERSON_NAME]" at bounding box center [239, 190] width 76 height 13
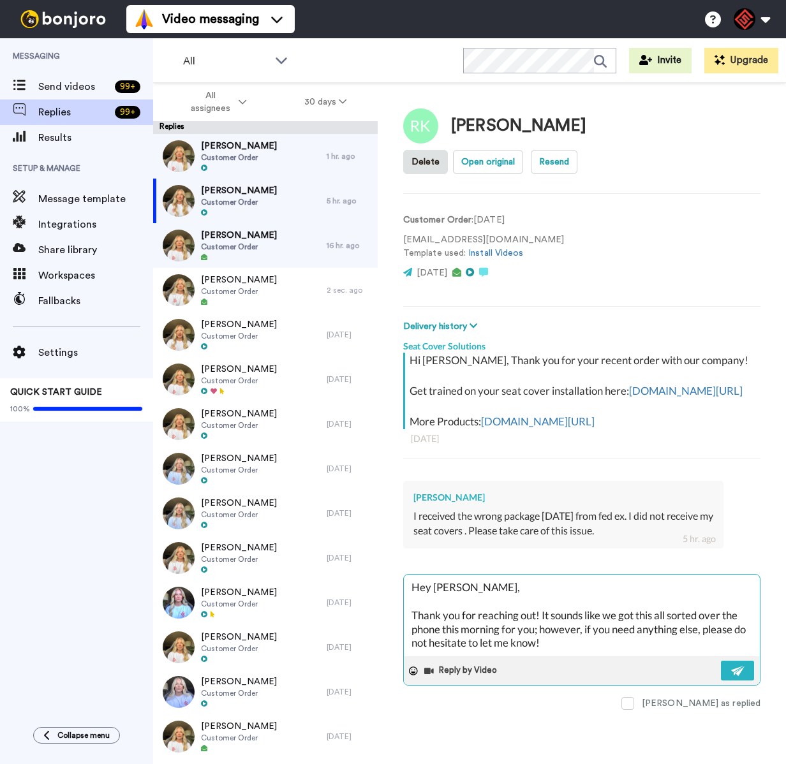
scroll to position [22, 0]
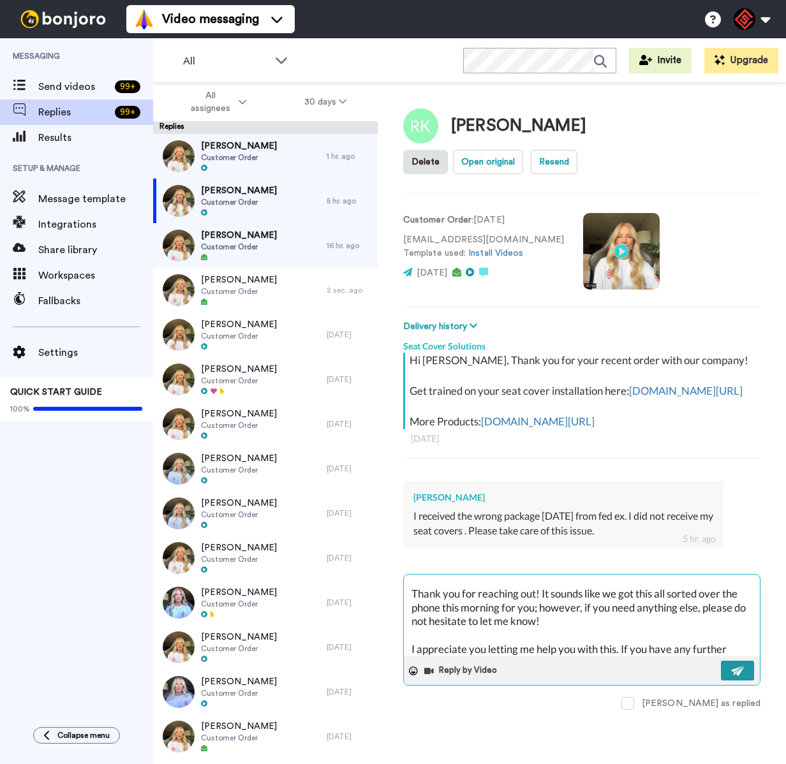
click at [732, 669] on img at bounding box center [738, 671] width 14 height 10
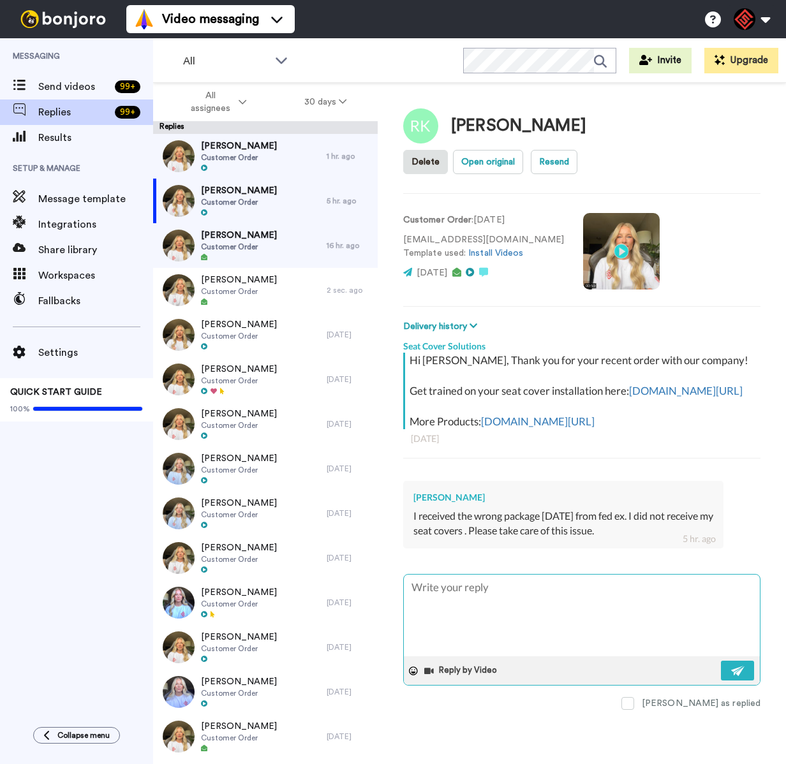
scroll to position [0, 0]
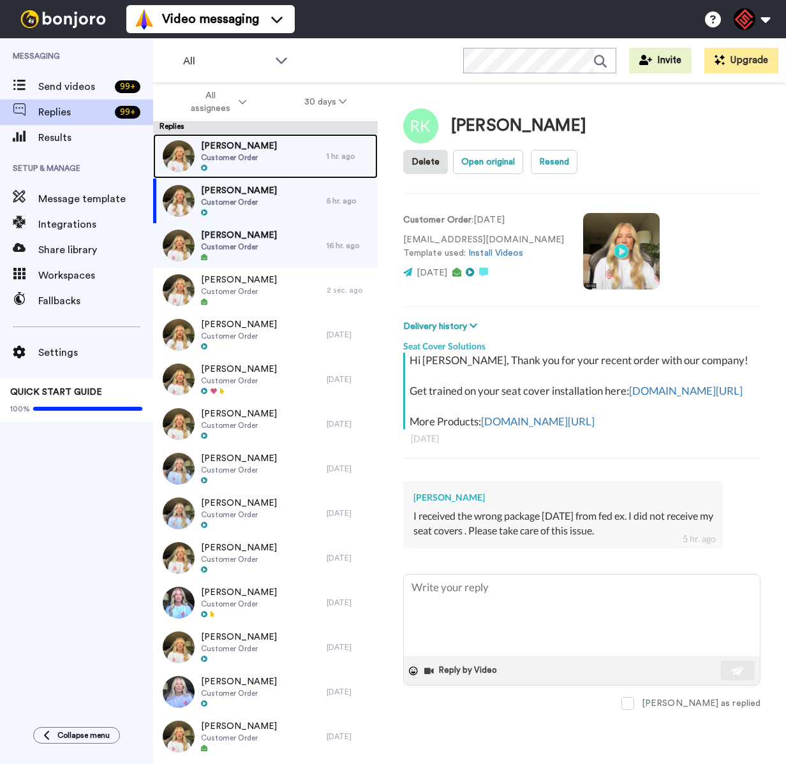
click at [251, 166] on div at bounding box center [239, 168] width 76 height 9
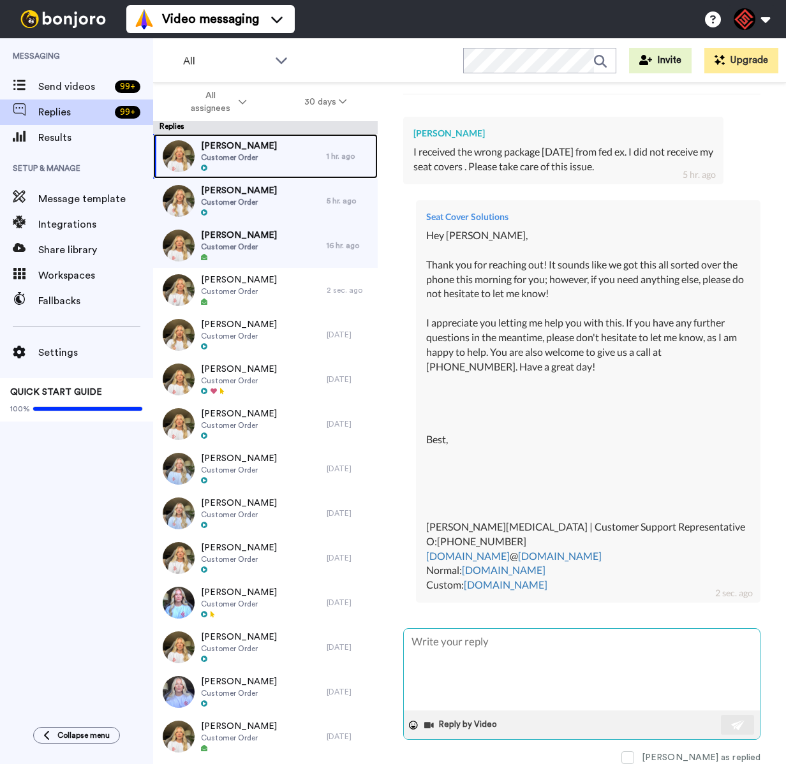
scroll to position [382, 0]
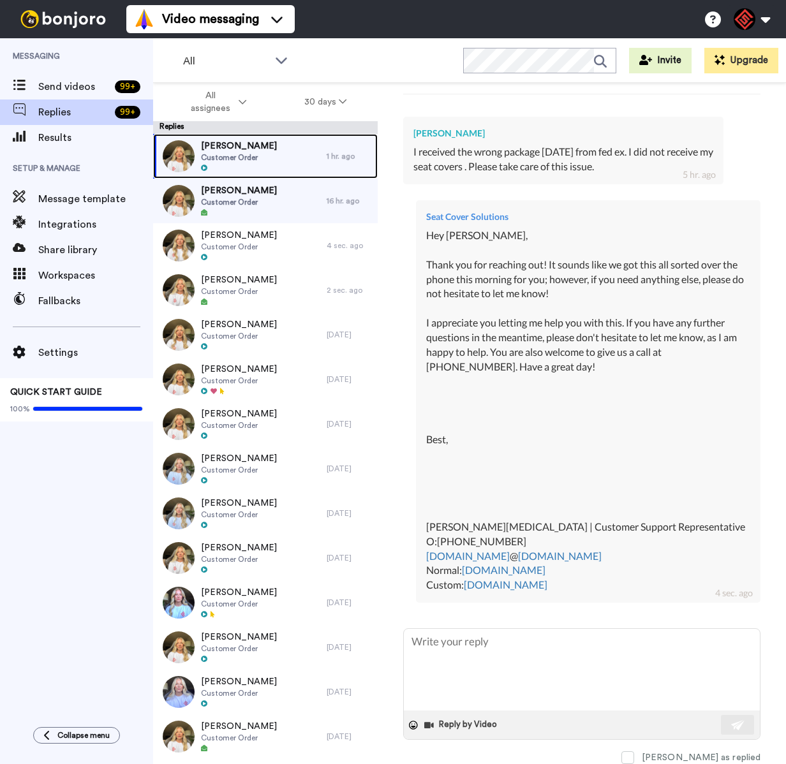
click at [267, 148] on div "Scott Martin Customer Order" at bounding box center [239, 156] width 173 height 45
click at [244, 159] on span "Customer Order" at bounding box center [239, 157] width 76 height 10
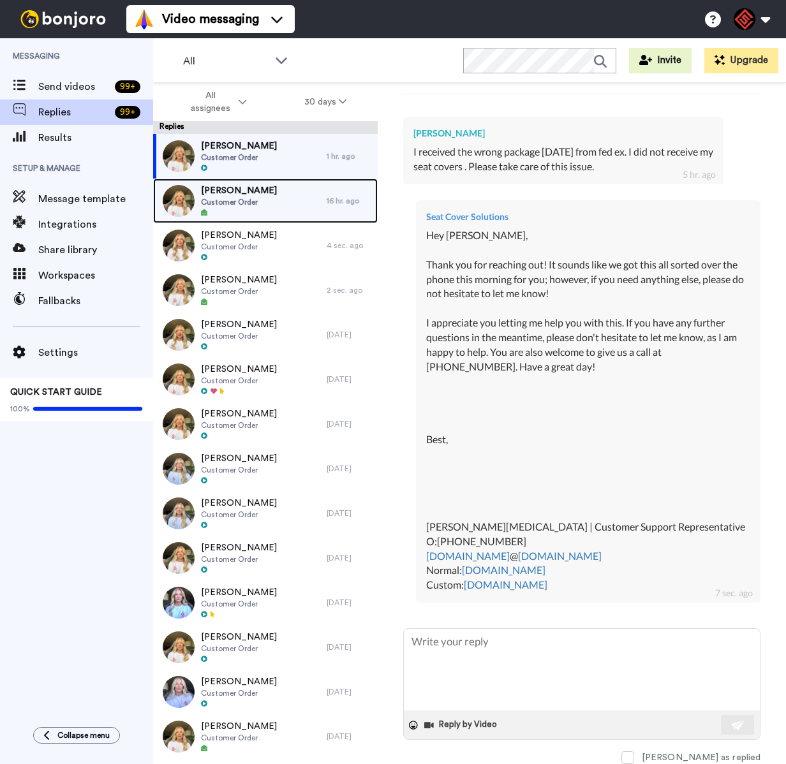
click at [266, 189] on div "Peter Tersigni Customer Order" at bounding box center [239, 201] width 173 height 45
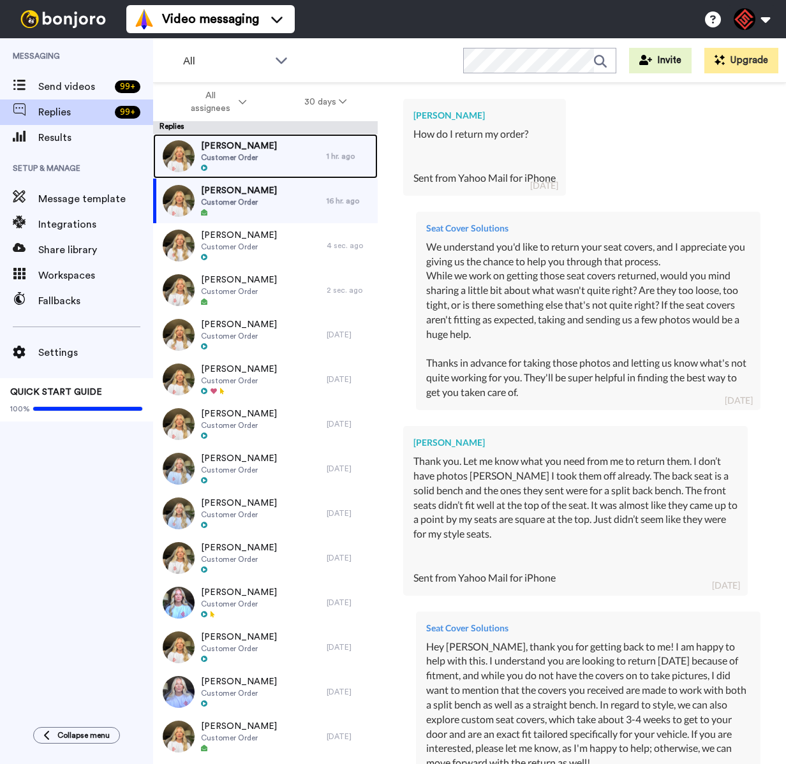
click at [253, 156] on span "Customer Order" at bounding box center [239, 157] width 76 height 10
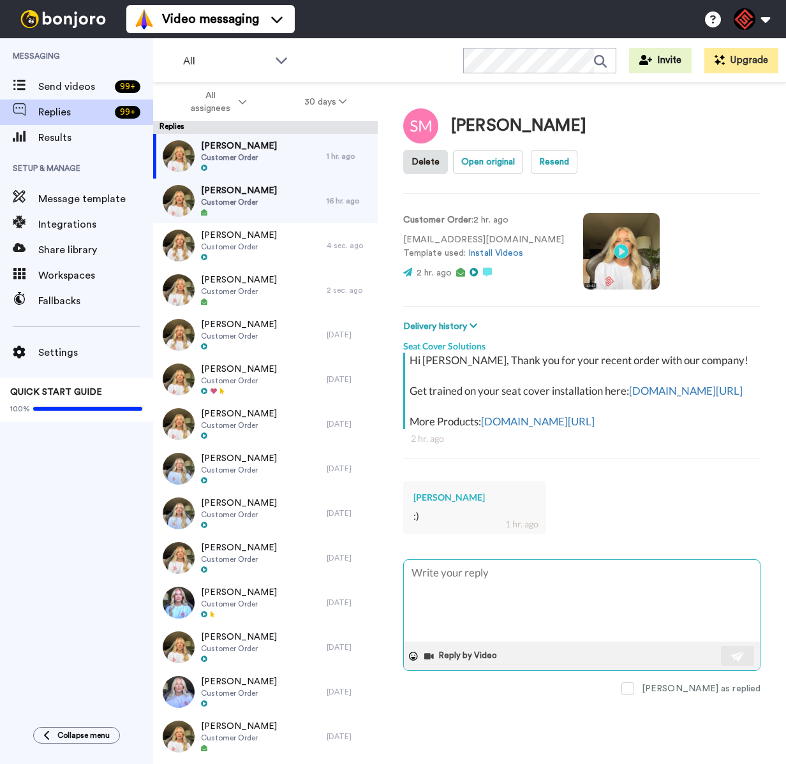
click at [509, 585] on textarea at bounding box center [582, 601] width 356 height 82
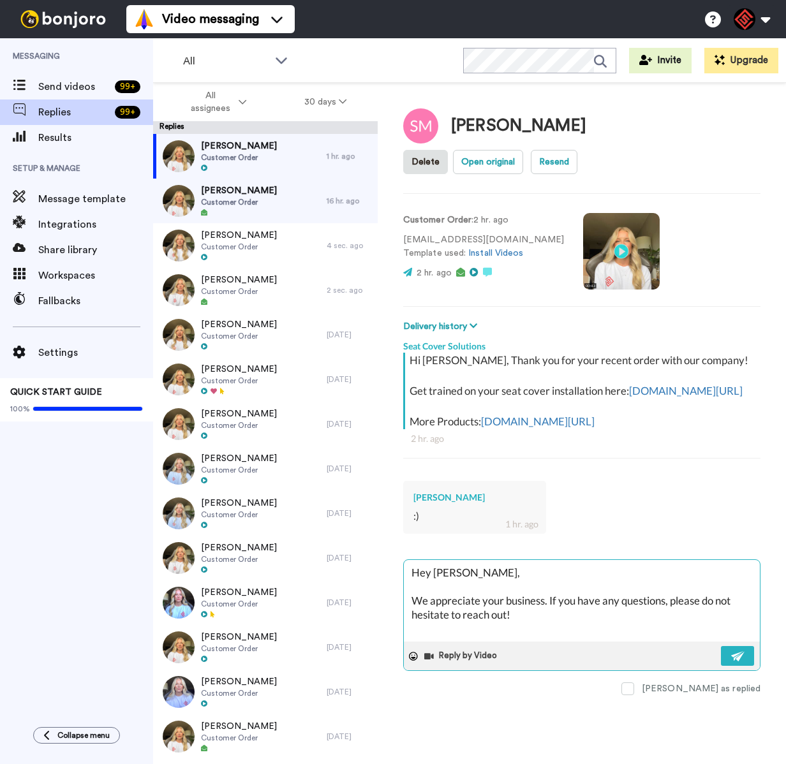
paste textarea "I appreciate you letting me help you with this. If you have any further questio…"
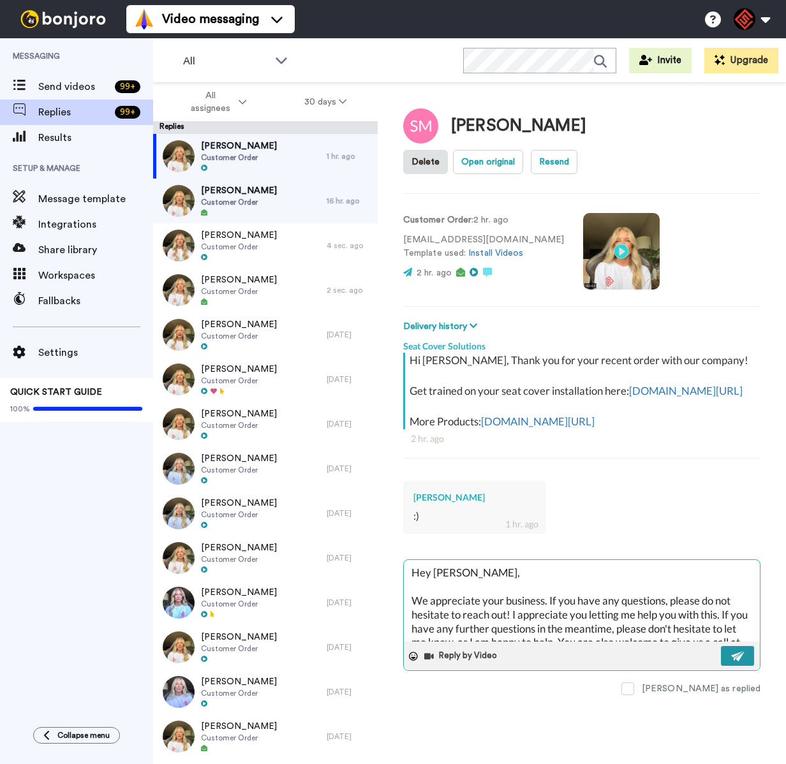
click at [741, 651] on img at bounding box center [738, 656] width 14 height 10
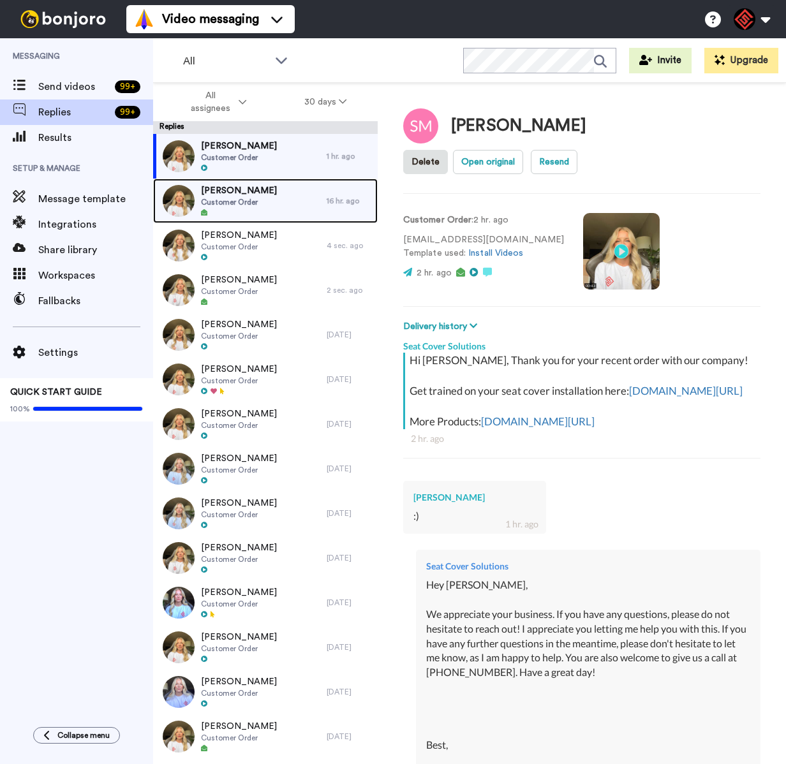
click at [279, 195] on div "Peter Tersigni Customer Order" at bounding box center [239, 201] width 173 height 45
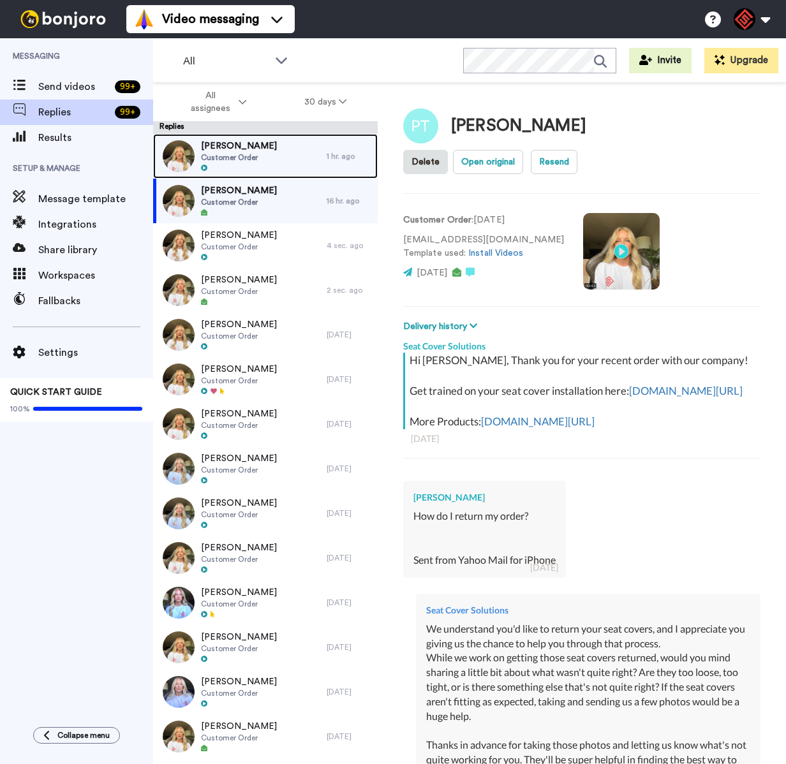
click at [263, 147] on div "Scott Martin Customer Order" at bounding box center [239, 156] width 173 height 45
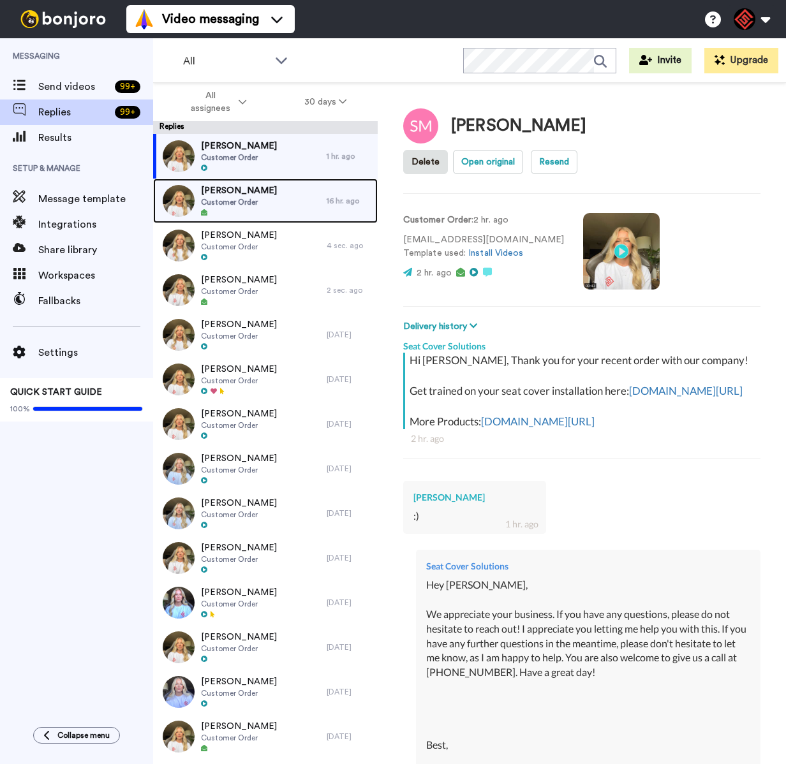
click at [264, 201] on div "Peter Tersigni Customer Order" at bounding box center [239, 201] width 173 height 45
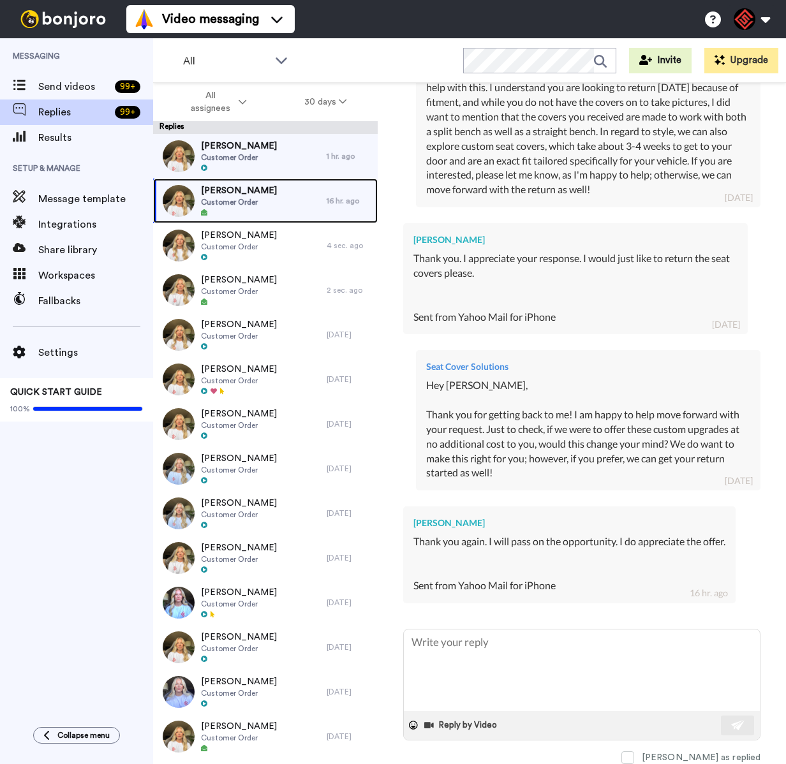
scroll to position [877, 0]
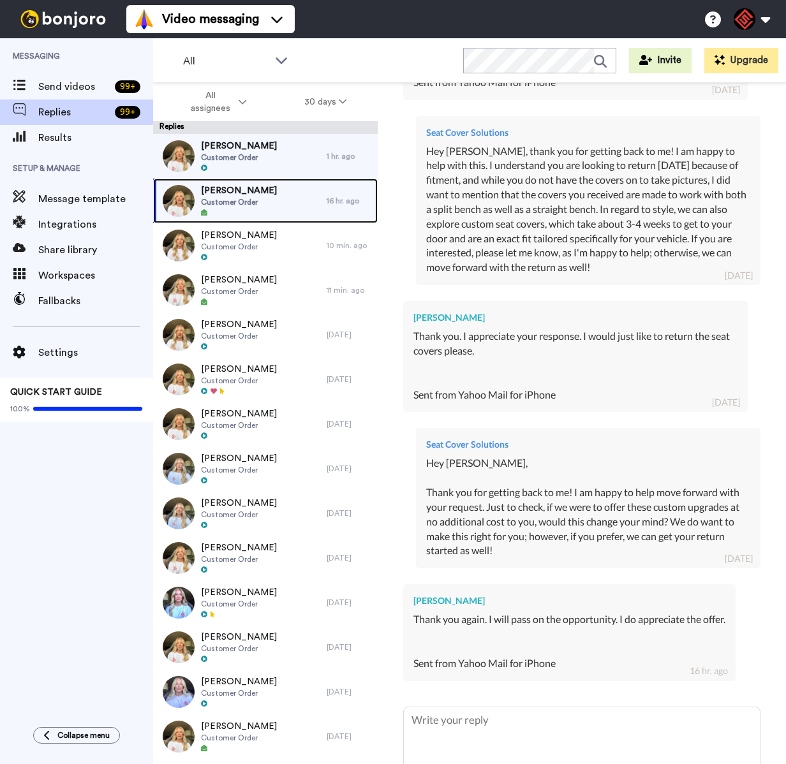
click at [260, 189] on div "Peter Tersigni Customer Order" at bounding box center [239, 201] width 173 height 45
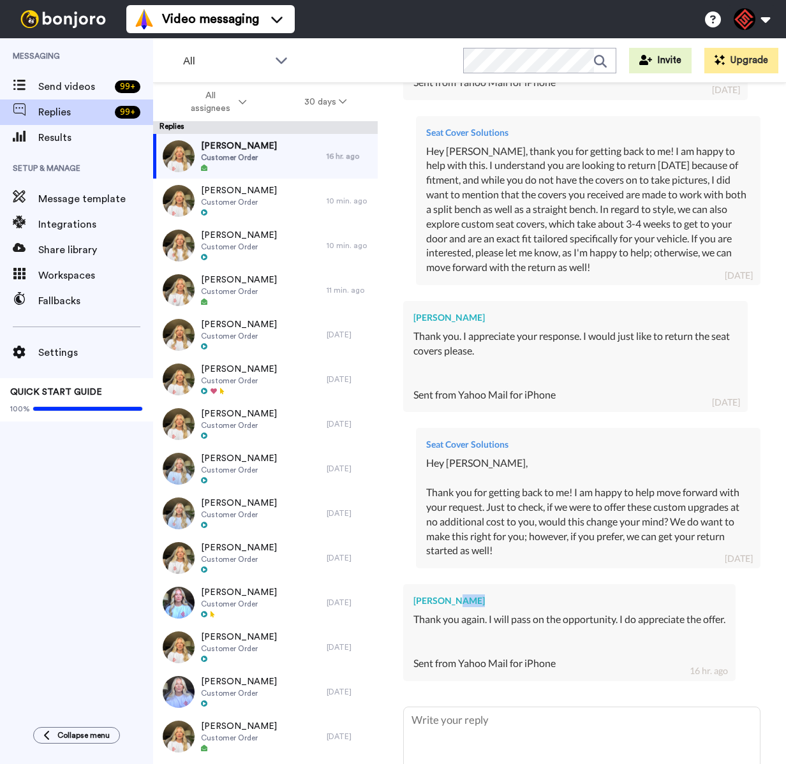
drag, startPoint x: 465, startPoint y: 598, endPoint x: 450, endPoint y: 598, distance: 15.9
click at [450, 598] on div "Peter Tersigni" at bounding box center [569, 600] width 312 height 13
drag, startPoint x: 476, startPoint y: 596, endPoint x: 415, endPoint y: 594, distance: 61.2
click at [415, 594] on div "Peter Tersigni" at bounding box center [569, 600] width 312 height 13
copy div "Peter Tersigni"
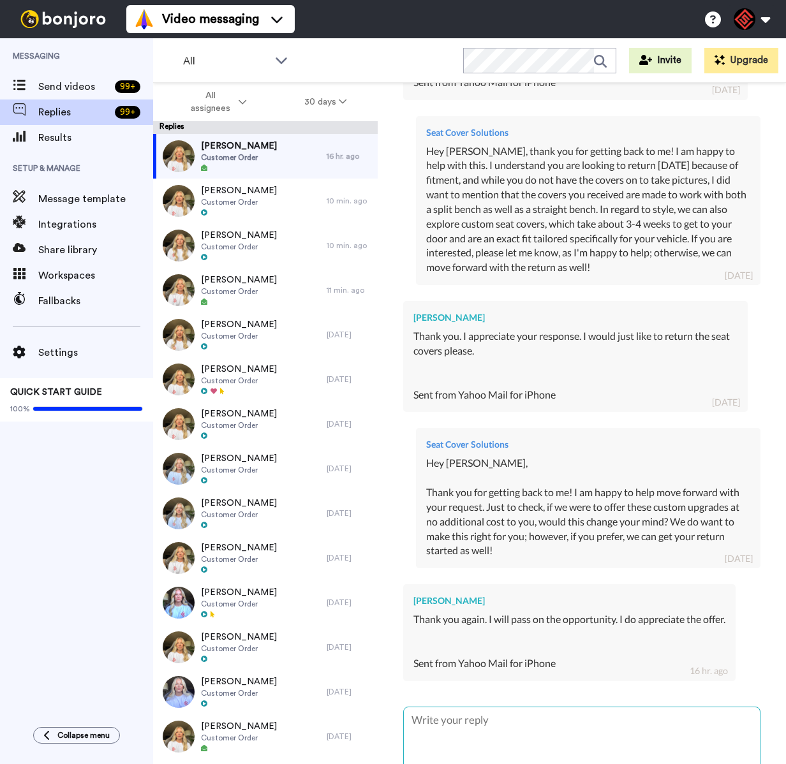
click at [446, 736] on textarea at bounding box center [582, 748] width 356 height 82
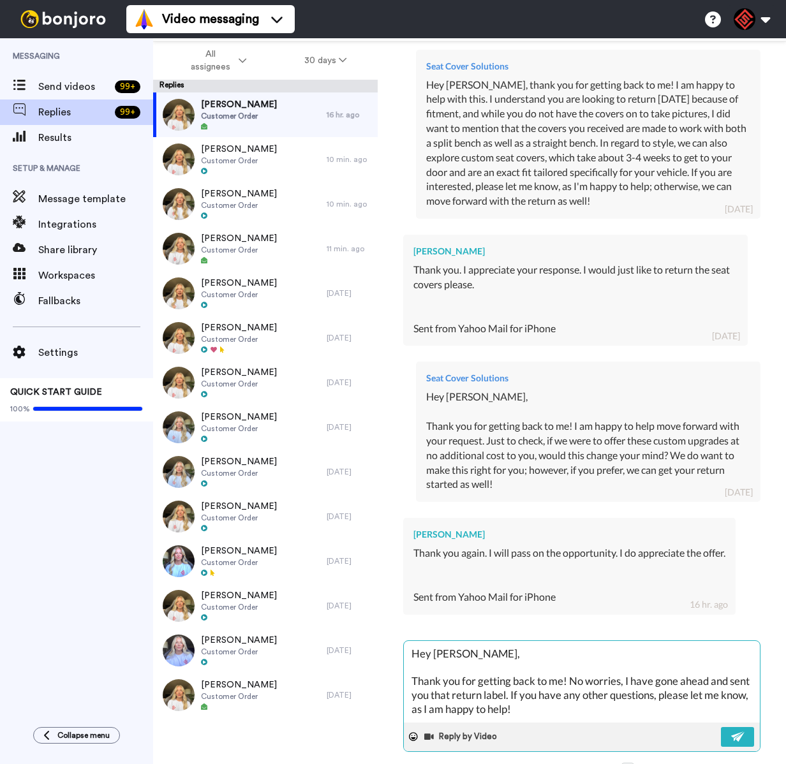
scroll to position [973, 0]
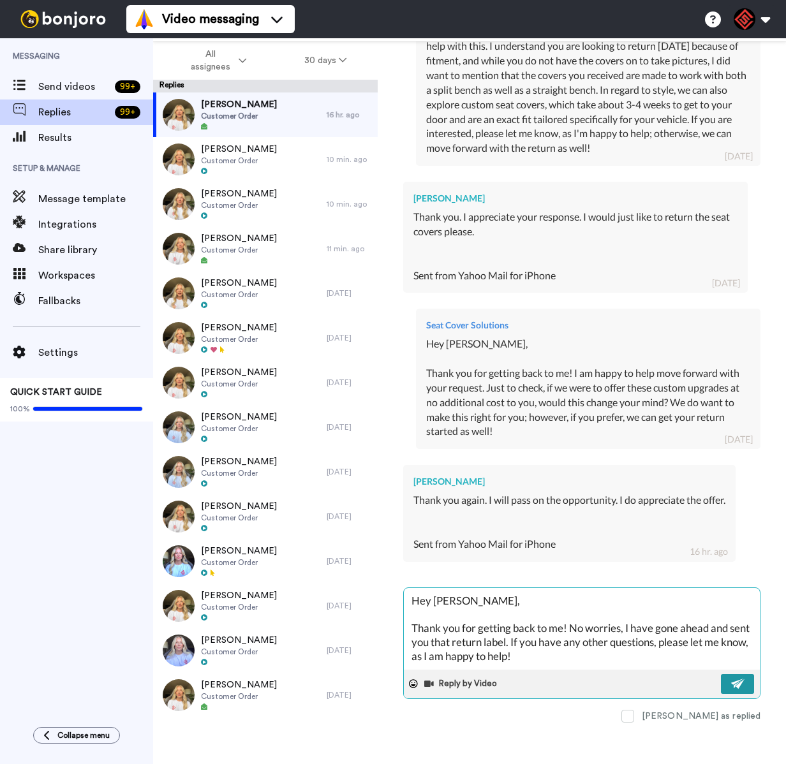
click at [731, 678] on img at bounding box center [738, 683] width 14 height 10
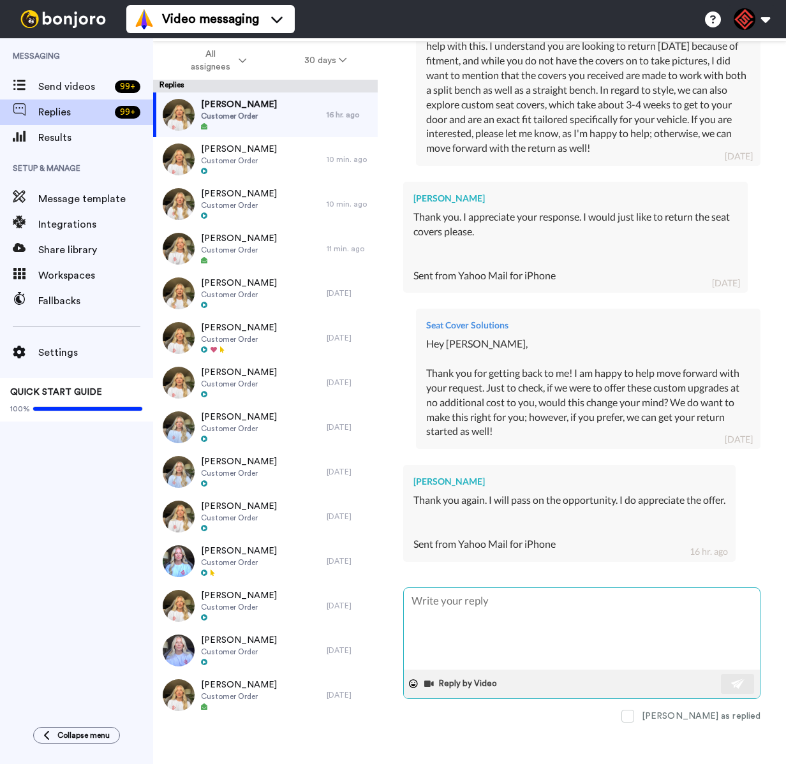
scroll to position [0, 0]
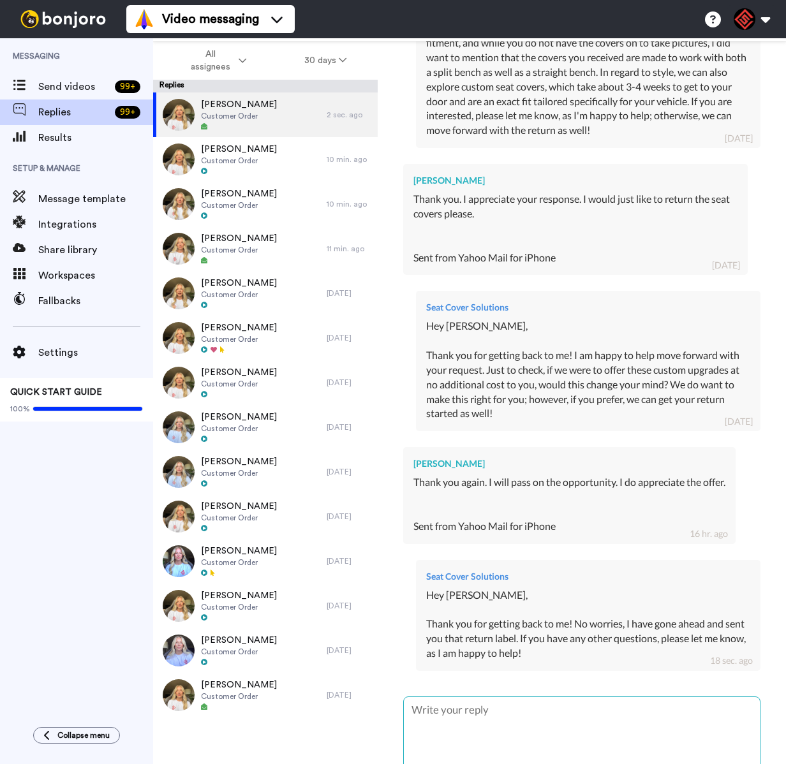
click at [476, 734] on textarea at bounding box center [582, 738] width 356 height 82
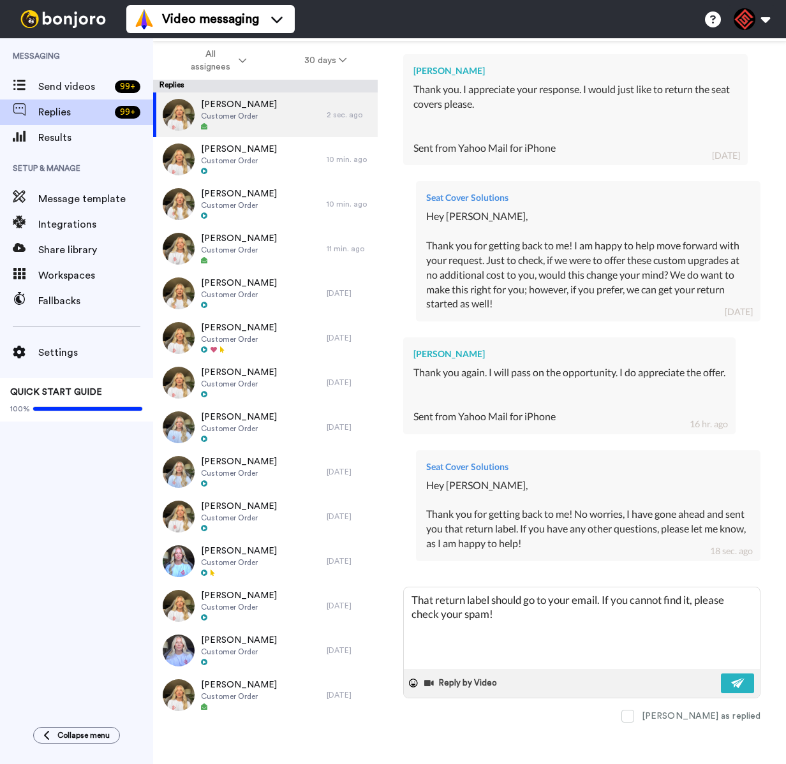
scroll to position [1100, 0]
click at [731, 680] on img at bounding box center [738, 683] width 14 height 10
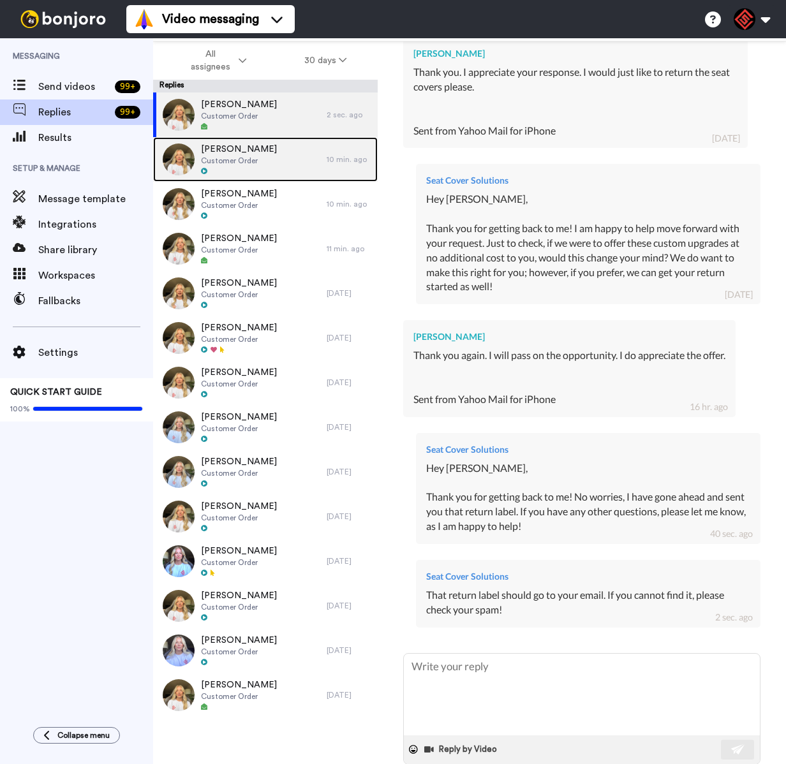
click at [219, 170] on div at bounding box center [239, 171] width 76 height 9
